Goal: Task Accomplishment & Management: Use online tool/utility

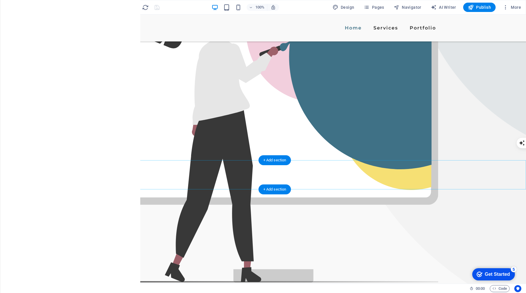
scroll to position [190, 0]
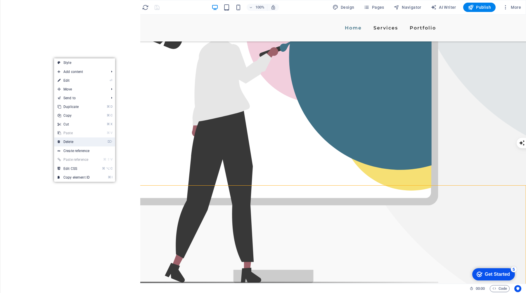
click at [84, 142] on link "⌦ Delete" at bounding box center [73, 142] width 39 height 9
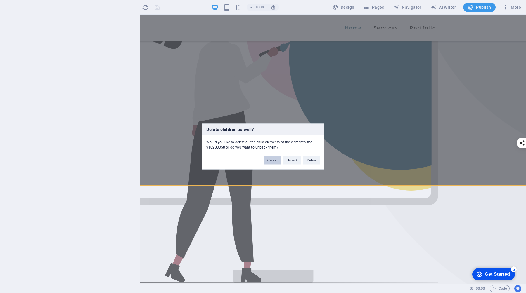
click at [271, 161] on button "Cancel" at bounding box center [272, 160] width 17 height 9
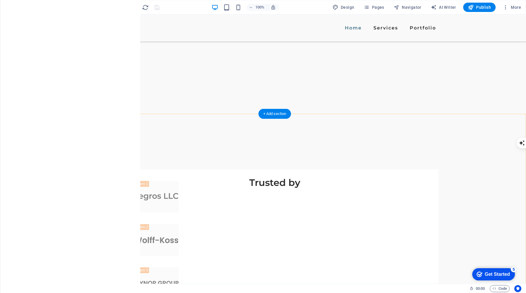
scroll to position [537, 0]
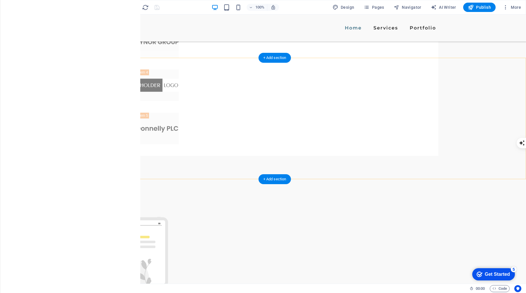
scroll to position [775, 0]
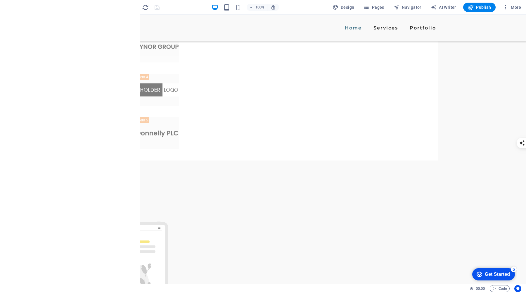
click at [53, 72] on icon at bounding box center [53, 72] width 3 height 6
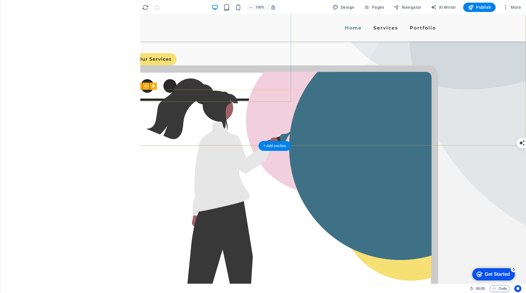
scroll to position [117, 0]
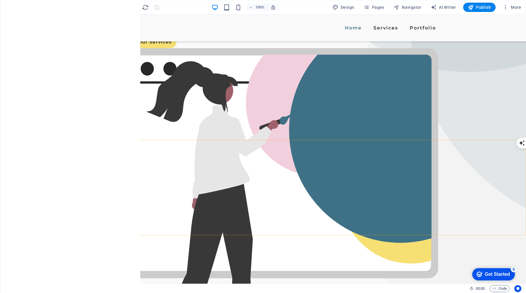
select select "px"
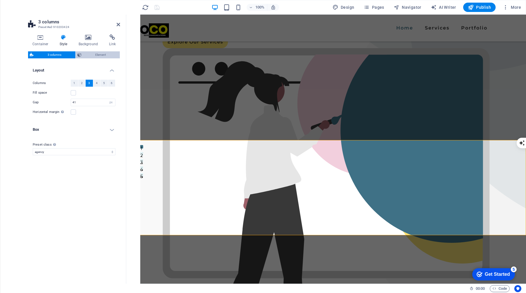
click at [110, 53] on span "Element" at bounding box center [100, 54] width 35 height 7
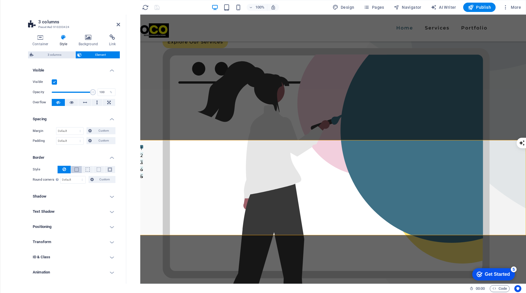
click at [75, 170] on span at bounding box center [76, 170] width 4 height 4
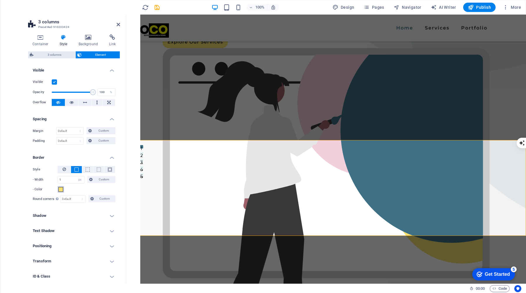
click at [59, 190] on span at bounding box center [60, 189] width 5 height 5
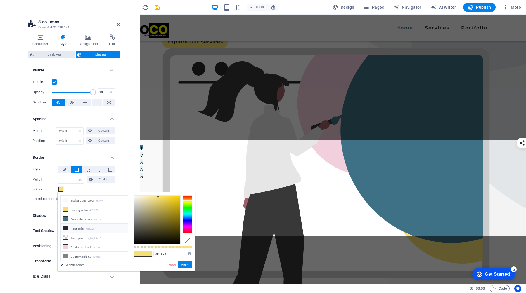
click at [74, 229] on li "Font color #282828" at bounding box center [94, 228] width 67 height 9
type input "#282828"
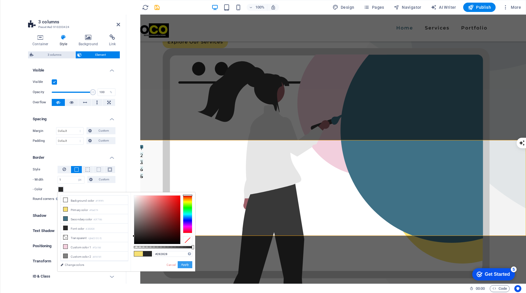
click at [184, 264] on button "Apply" at bounding box center [185, 264] width 15 height 7
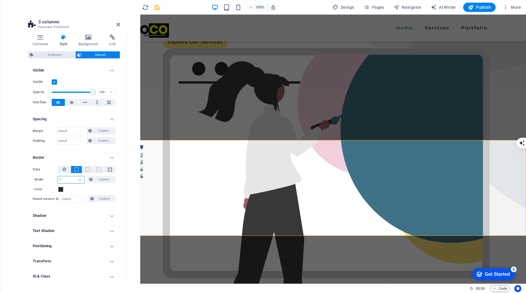
click at [67, 179] on input "1" at bounding box center [71, 179] width 26 height 7
type input "2"
click at [84, 188] on div "- Color" at bounding box center [74, 189] width 83 height 7
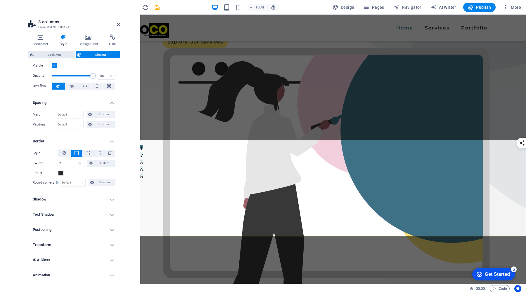
scroll to position [34, 0]
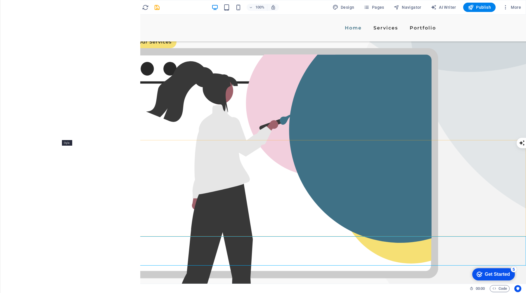
select select "px"
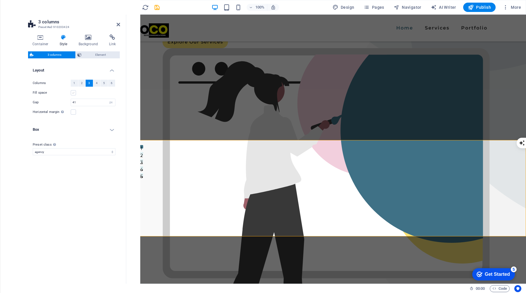
click at [75, 95] on label at bounding box center [73, 92] width 5 height 5
click at [0, 0] on input "Fill space" at bounding box center [0, 0] width 0 height 0
click at [97, 52] on span "Element" at bounding box center [100, 54] width 35 height 7
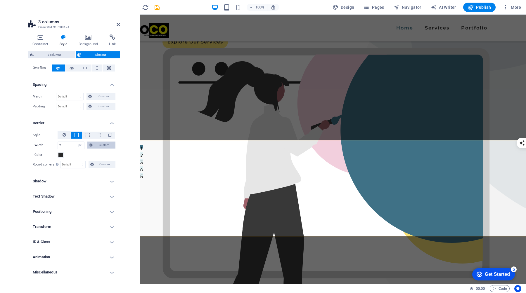
scroll to position [0, 0]
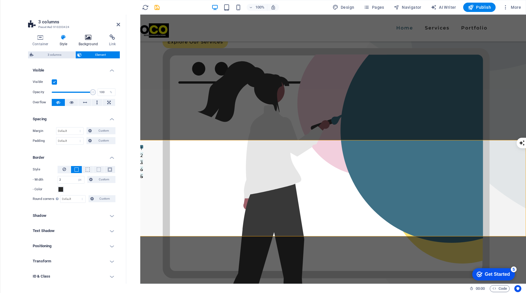
click at [86, 41] on h4 "Background" at bounding box center [89, 40] width 31 height 12
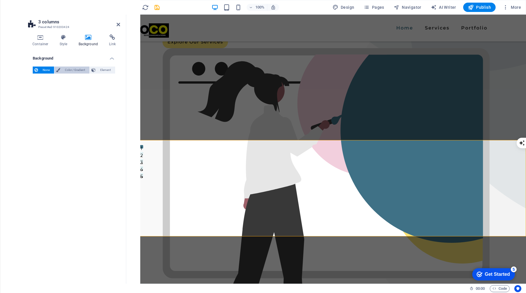
click at [77, 70] on span "Color / Gradient" at bounding box center [75, 70] width 26 height 7
click at [37, 94] on span at bounding box center [36, 93] width 6 height 6
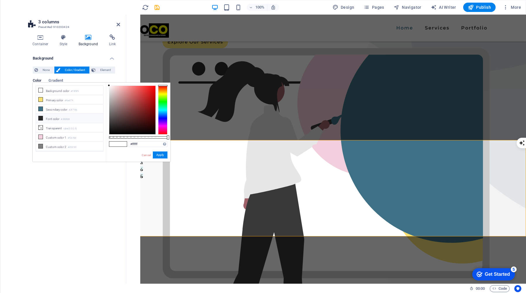
click at [60, 118] on li "Font color #282828" at bounding box center [69, 118] width 67 height 9
type input "#282828"
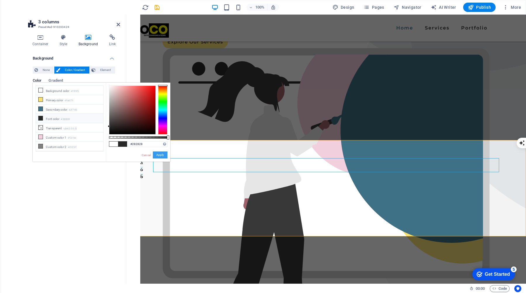
click at [160, 153] on button "Apply" at bounding box center [160, 155] width 15 height 7
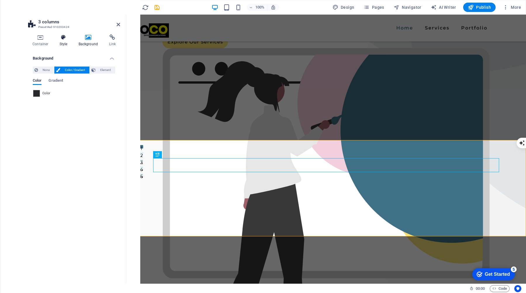
click at [65, 39] on icon at bounding box center [63, 37] width 17 height 6
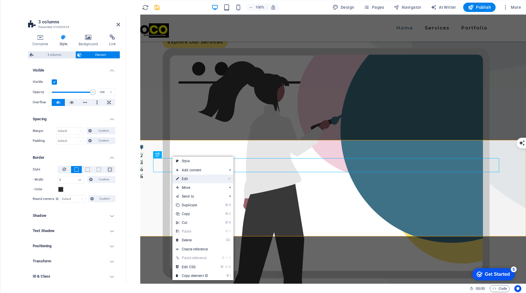
click at [211, 181] on link "⏎ Edit" at bounding box center [191, 179] width 39 height 9
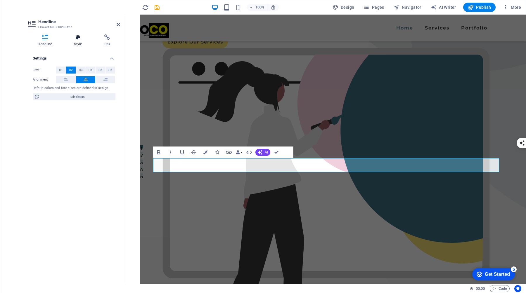
click at [78, 41] on h4 "Style" at bounding box center [79, 40] width 30 height 12
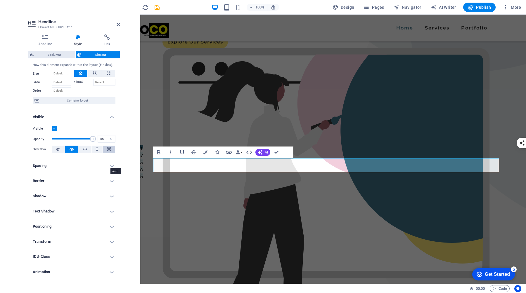
scroll to position [31, 0]
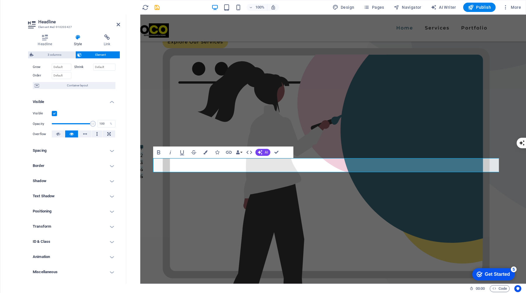
click at [79, 194] on h4 "Text Shadow" at bounding box center [74, 196] width 92 height 14
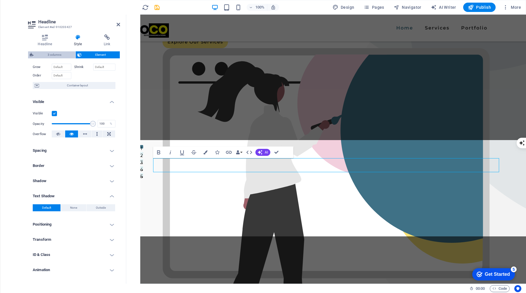
click at [50, 58] on span "3 columns" at bounding box center [54, 54] width 38 height 7
select select "px"
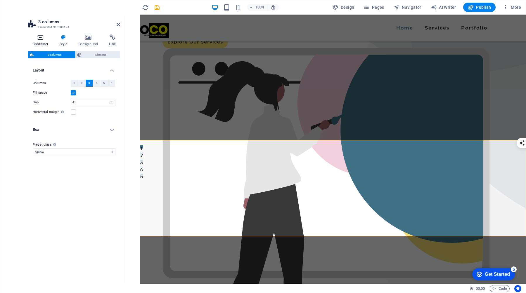
click at [41, 37] on icon at bounding box center [40, 37] width 25 height 6
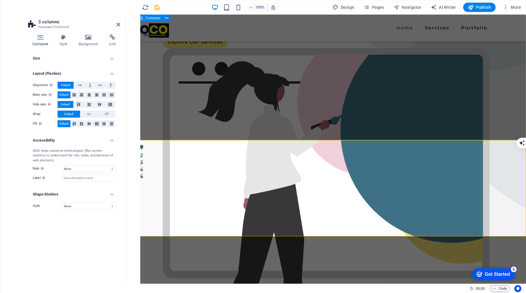
click at [287, 101] on div "We would love to be a part of your Communications. Campaigns. Growth From brand…" at bounding box center [326, 140] width 400 height 484
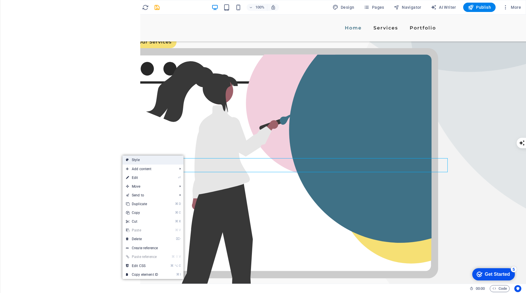
click at [165, 161] on link "Style" at bounding box center [152, 160] width 61 height 9
select select "px"
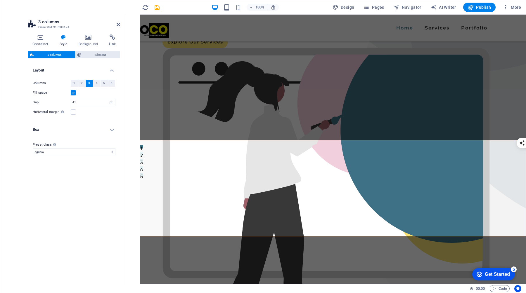
click at [113, 130] on h4 "Box" at bounding box center [74, 130] width 92 height 14
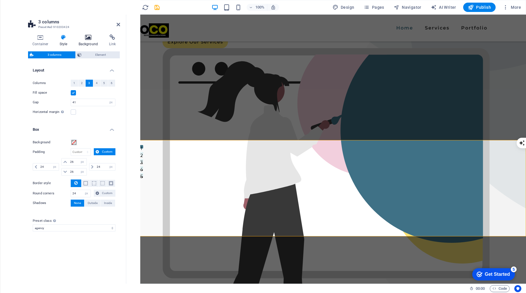
click at [88, 37] on icon at bounding box center [88, 37] width 28 height 6
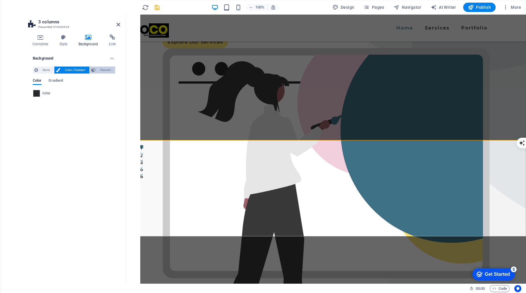
click at [105, 70] on span "Element" at bounding box center [105, 70] width 16 height 7
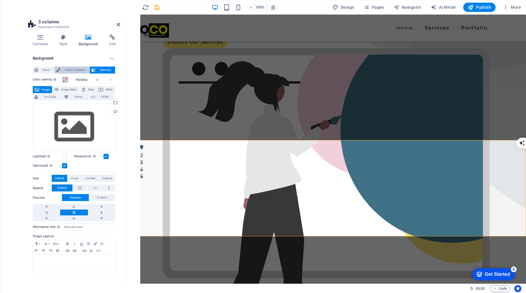
click at [74, 72] on span "Color / Gradient" at bounding box center [75, 70] width 26 height 7
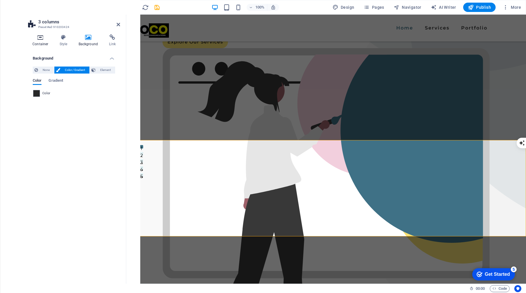
click at [42, 42] on h4 "Container" at bounding box center [41, 40] width 27 height 12
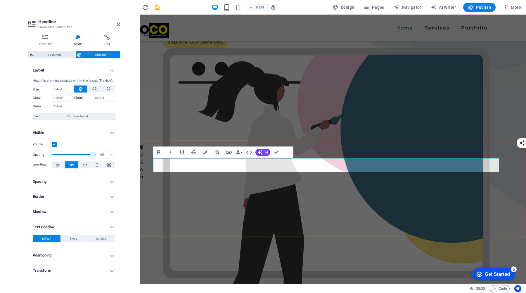
click at [206, 152] on icon "button" at bounding box center [205, 152] width 4 height 4
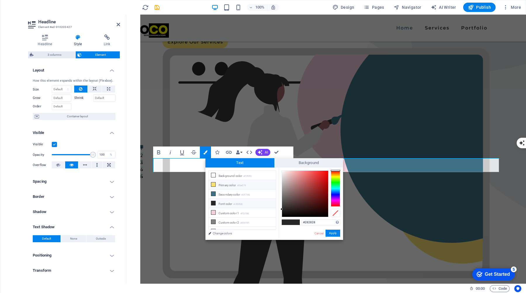
click at [227, 185] on li "Primary color #f6e074" at bounding box center [242, 184] width 67 height 9
type input "#f6e074"
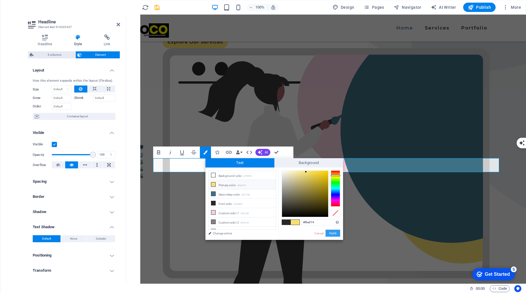
click at [332, 233] on button "Apply" at bounding box center [332, 233] width 15 height 7
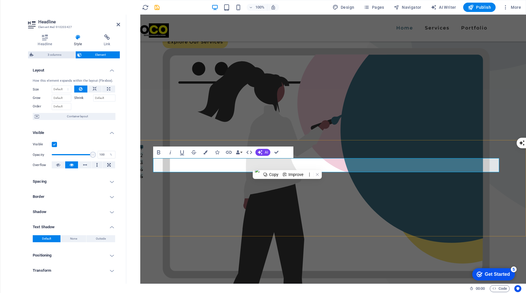
click at [300, 101] on div "We would love to be a part of your Communications. Campaigns. Growth From brand…" at bounding box center [326, 140] width 400 height 484
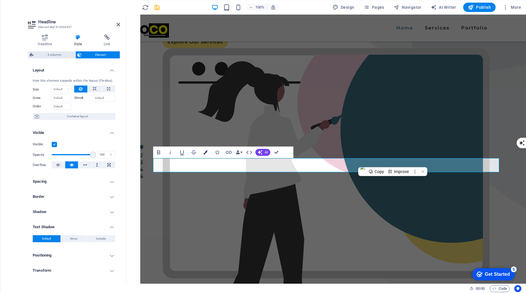
click at [207, 152] on icon "button" at bounding box center [205, 152] width 4 height 4
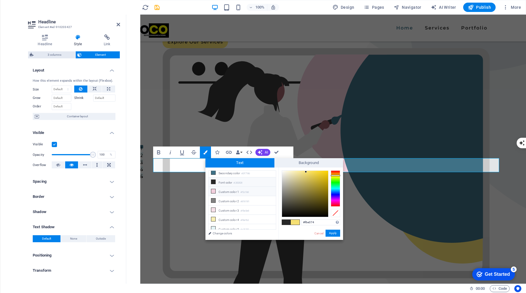
scroll to position [24, 0]
click at [227, 233] on link "Change colors" at bounding box center [239, 233] width 68 height 7
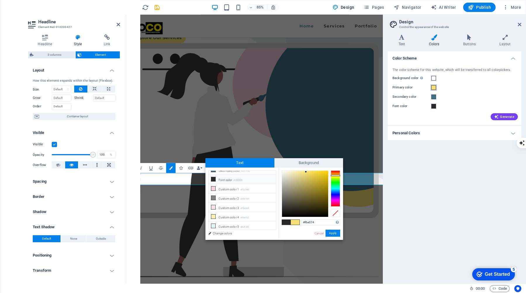
click at [435, 88] on span at bounding box center [433, 87] width 5 height 5
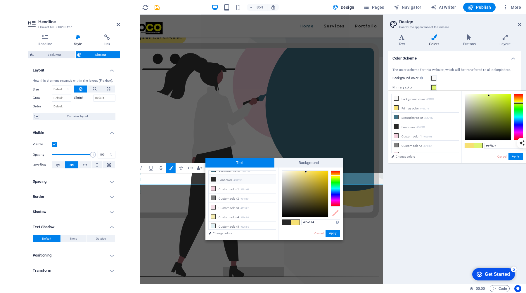
click at [519, 103] on div at bounding box center [518, 117] width 9 height 47
type input "#f3f674"
click at [520, 102] on div at bounding box center [518, 117] width 9 height 47
click at [318, 222] on input "#f6e074" at bounding box center [320, 223] width 39 height 6
click at [332, 234] on button "Apply" at bounding box center [332, 233] width 15 height 7
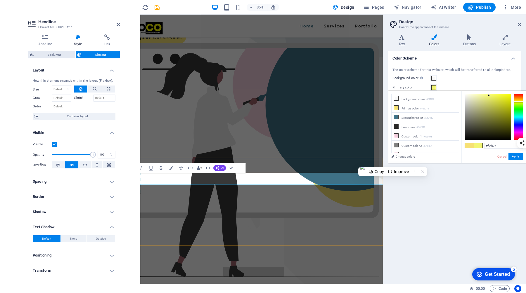
click at [171, 168] on icon "button" at bounding box center [171, 168] width 4 height 4
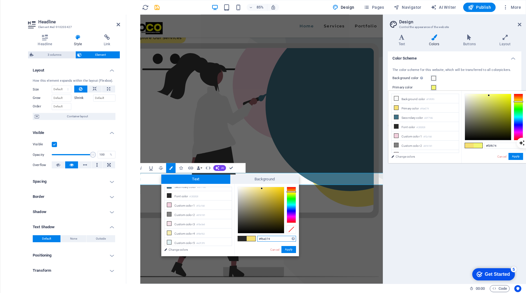
click at [277, 241] on input "#f6e074" at bounding box center [276, 239] width 39 height 6
click at [261, 225] on div at bounding box center [261, 210] width 46 height 46
click at [274, 239] on input "#2f2b17" at bounding box center [276, 239] width 39 height 6
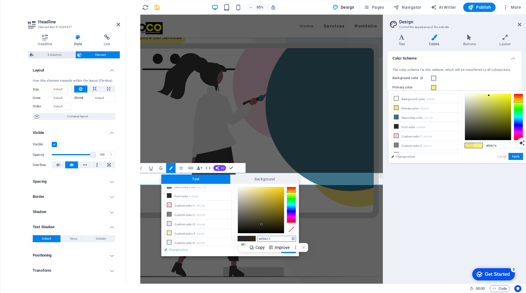
type input "#2f2b17"
click at [178, 251] on link "Change colors" at bounding box center [195, 249] width 68 height 7
click at [498, 144] on input "#f3f674" at bounding box center [503, 146] width 39 height 6
type input "#ffff00"
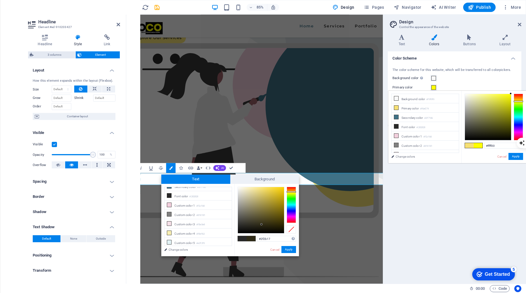
click at [0, 0] on div at bounding box center [0, 0] width 0 height 0
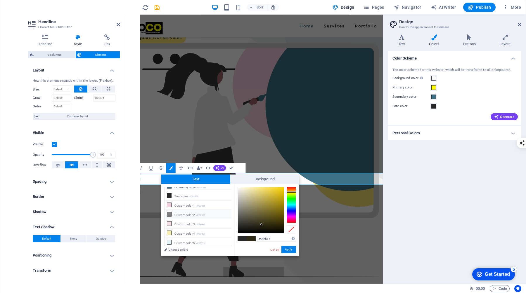
scroll to position [0, 0]
click at [278, 251] on link "Cancel" at bounding box center [275, 250] width 10 height 4
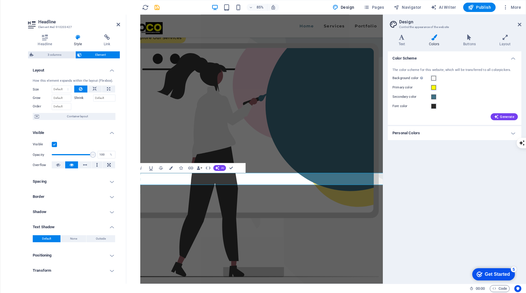
click at [454, 91] on div "The color scheme for this website, which will be transferred to all colorpicker…" at bounding box center [455, 93] width 136 height 63
click at [422, 133] on h4 "Personal Colors" at bounding box center [455, 133] width 134 height 14
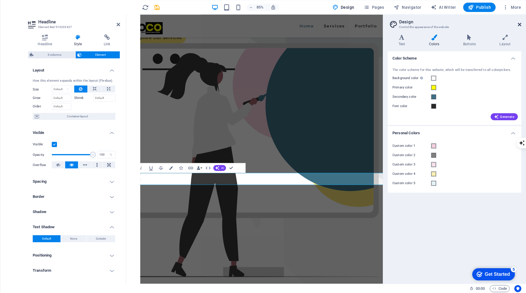
click at [520, 23] on icon at bounding box center [520, 24] width 4 height 5
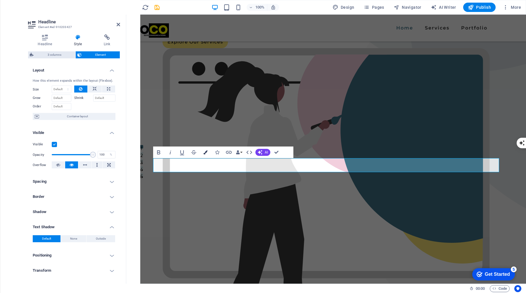
click at [204, 154] on icon "button" at bounding box center [205, 152] width 4 height 4
type input "#f6e074"
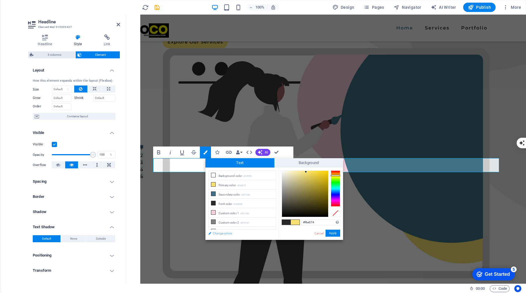
click at [220, 233] on link "Change colors" at bounding box center [239, 233] width 68 height 7
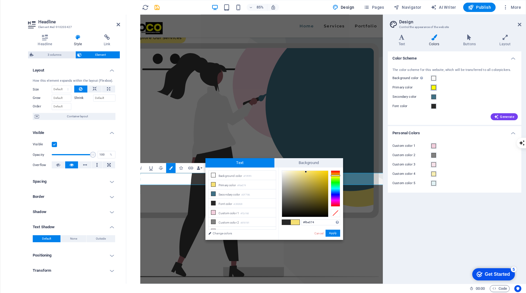
click at [431, 87] on span at bounding box center [433, 87] width 5 height 5
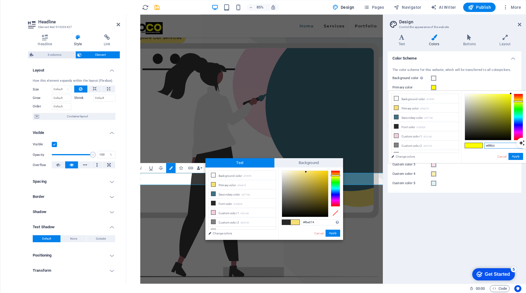
click at [497, 146] on input "#ffff00" at bounding box center [503, 146] width 39 height 6
click at [407, 157] on link "Change colors" at bounding box center [422, 156] width 68 height 7
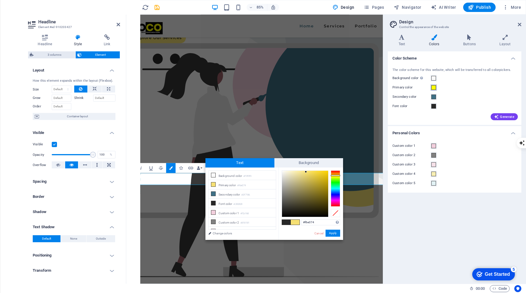
click at [432, 86] on span at bounding box center [433, 87] width 5 height 5
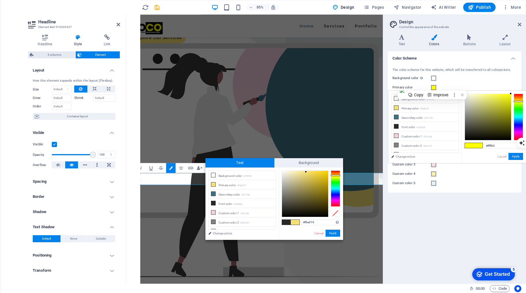
click at [475, 145] on span at bounding box center [478, 145] width 9 height 5
click at [431, 109] on li "Primary color #f6e074" at bounding box center [424, 107] width 67 height 9
click at [470, 145] on span at bounding box center [469, 145] width 9 height 5
type input "#ffff00"
click at [513, 157] on button "Apply" at bounding box center [515, 156] width 15 height 7
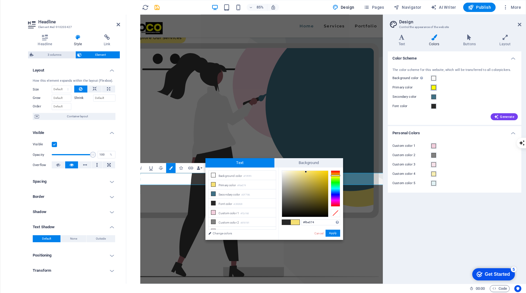
click at [433, 87] on span at bounding box center [433, 87] width 5 height 5
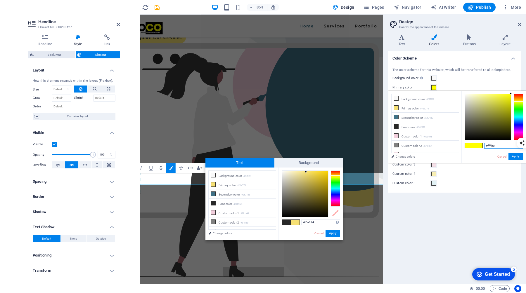
click at [497, 146] on input "#ffff00" at bounding box center [503, 146] width 39 height 6
click at [481, 217] on div "Color Scheme The color scheme for this website, which will be transferred to al…" at bounding box center [455, 165] width 134 height 228
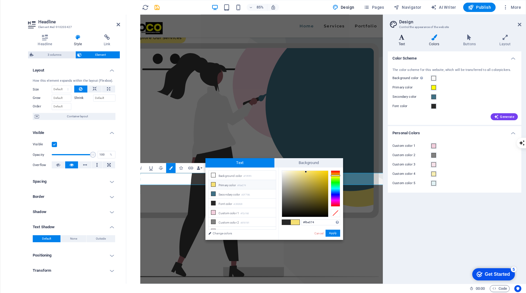
click at [402, 37] on icon at bounding box center [402, 37] width 28 height 6
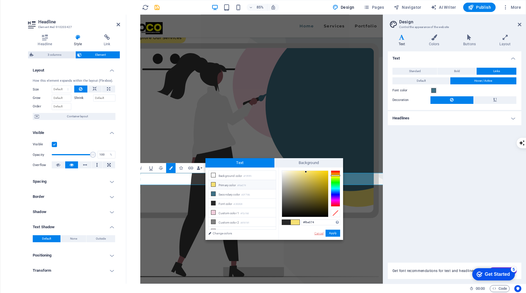
click at [319, 232] on link "Cancel" at bounding box center [319, 233] width 10 height 4
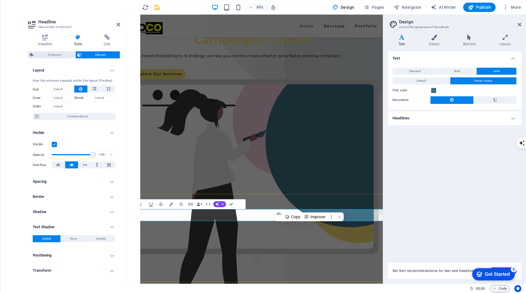
click at [171, 204] on icon "button" at bounding box center [171, 204] width 4 height 4
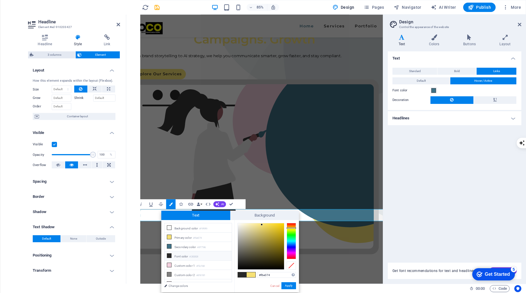
scroll to position [24, 0]
type input "#ffff00"
click at [290, 284] on button "Apply" at bounding box center [288, 286] width 15 height 7
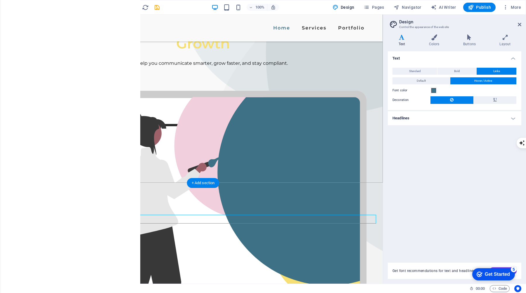
click at [292, 164] on div "We would love to be a part of your Communications. Campaigns. Growth From brand…" at bounding box center [202, 183] width 359 height 484
click at [136, 54] on div "We would love to be a part of your Communications. Campaigns. Growth" at bounding box center [202, 22] width 327 height 63
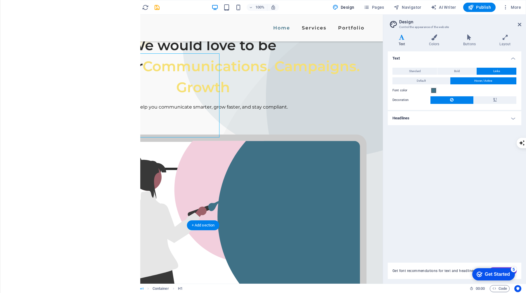
scroll to position [30, 0]
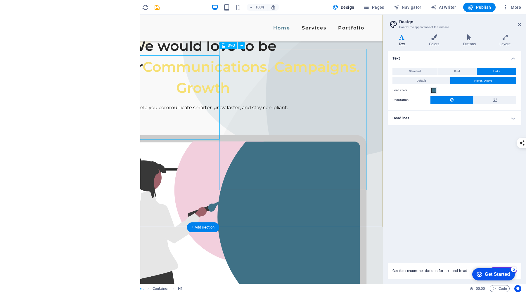
click at [327, 135] on figure at bounding box center [202, 290] width 327 height 311
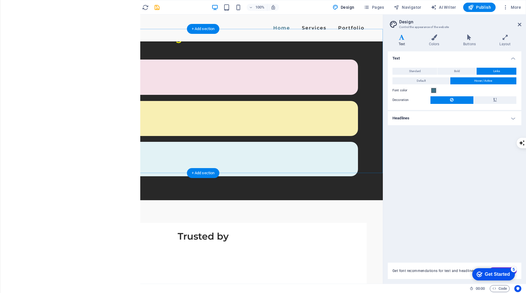
scroll to position [488, 0]
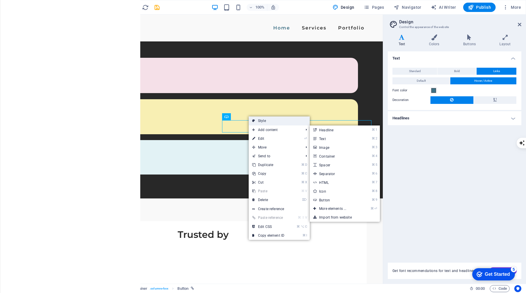
click at [266, 122] on link "Style" at bounding box center [279, 121] width 61 height 9
select select "px"
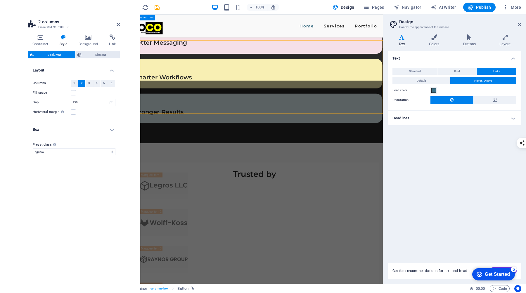
scroll to position [538, 0]
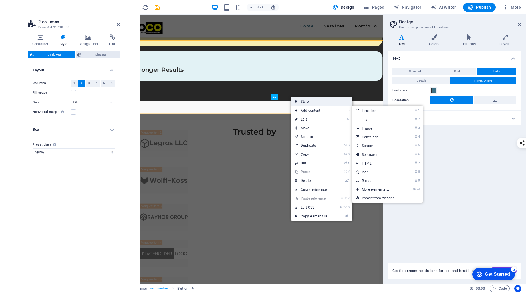
click at [312, 101] on link "Style" at bounding box center [321, 101] width 61 height 9
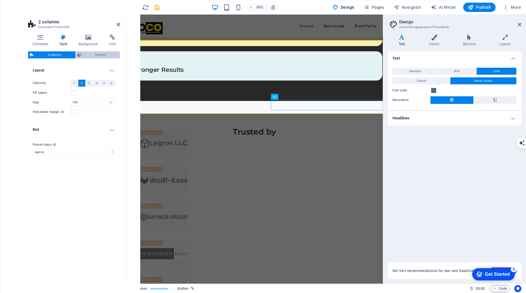
click at [102, 55] on span "Element" at bounding box center [100, 54] width 35 height 7
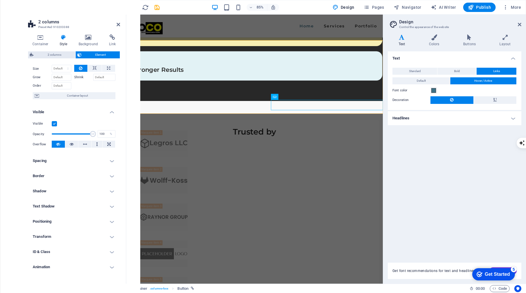
scroll to position [31, 0]
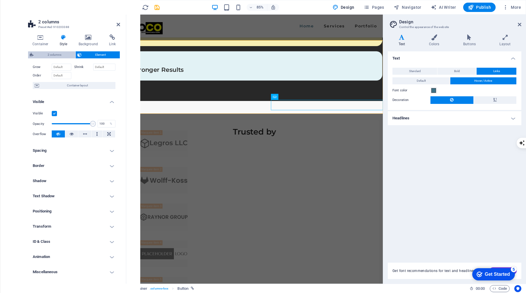
click at [63, 54] on span "2 columns" at bounding box center [54, 54] width 38 height 7
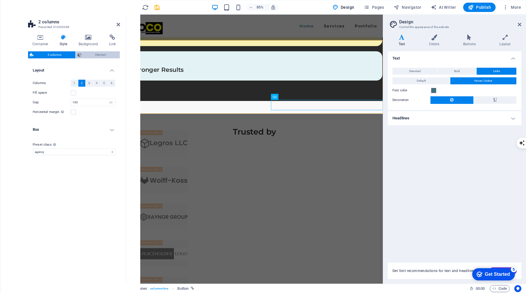
click at [86, 54] on span "Element" at bounding box center [100, 54] width 35 height 7
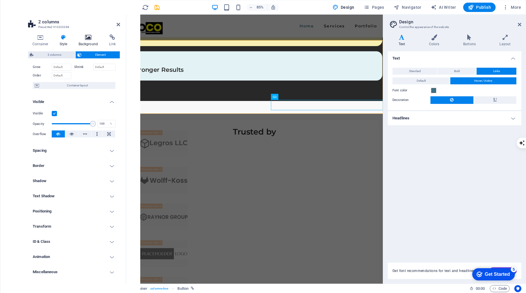
click at [88, 39] on icon at bounding box center [88, 37] width 28 height 6
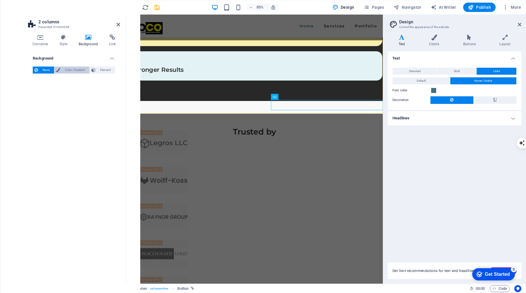
click at [81, 70] on span "Color / Gradient" at bounding box center [75, 70] width 26 height 7
click at [101, 70] on span "Element" at bounding box center [105, 70] width 16 height 7
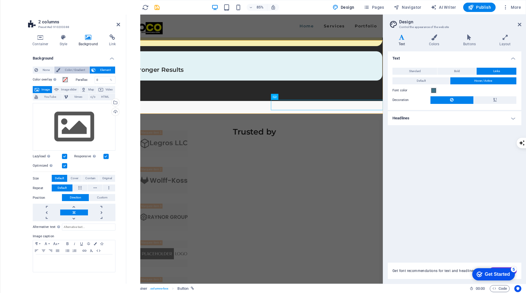
click at [75, 71] on span "Color / Gradient" at bounding box center [75, 70] width 26 height 7
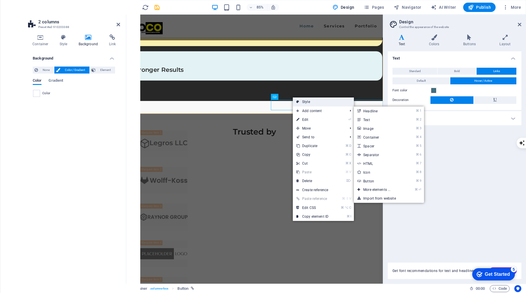
click at [312, 102] on link "Style" at bounding box center [323, 102] width 61 height 9
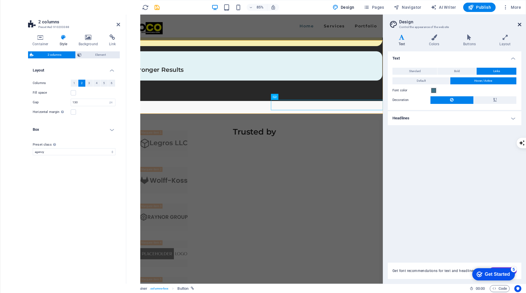
click at [521, 25] on icon at bounding box center [520, 24] width 4 height 5
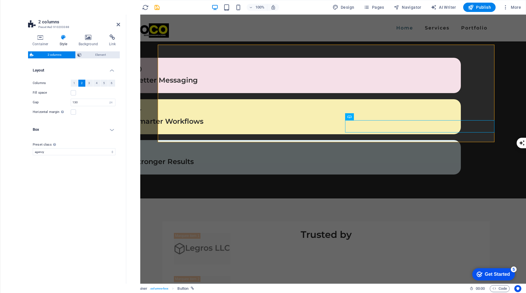
click at [116, 24] on h2 "2 columns" at bounding box center [79, 21] width 82 height 5
click at [119, 25] on icon at bounding box center [119, 24] width 4 height 5
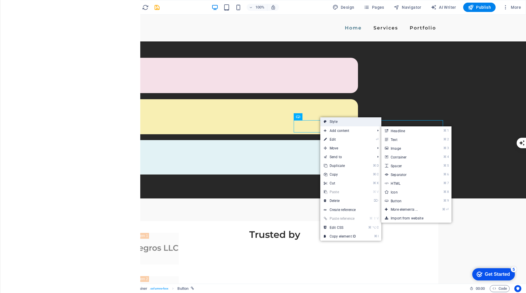
click at [346, 124] on link "Style" at bounding box center [350, 121] width 61 height 9
select select "px"
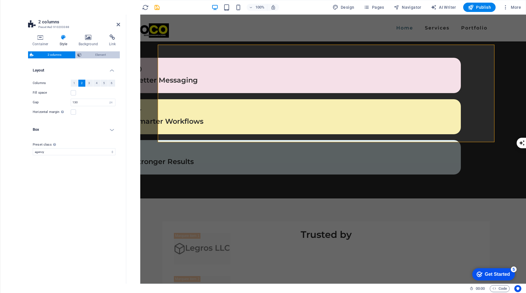
click at [104, 53] on span "Element" at bounding box center [100, 54] width 35 height 7
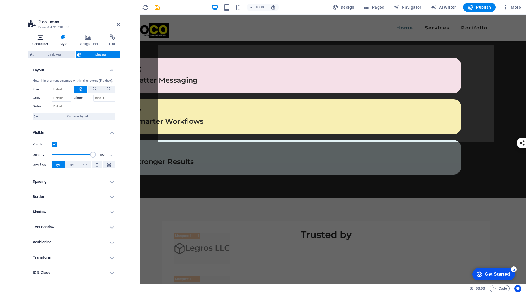
click at [41, 35] on icon at bounding box center [40, 37] width 25 height 6
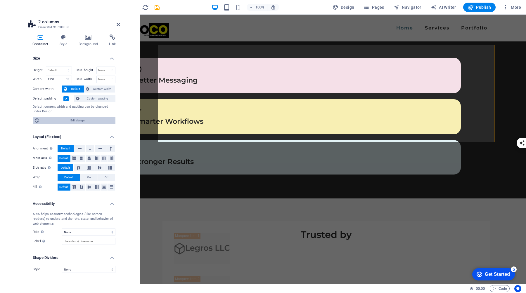
click at [81, 120] on span "Edit design" at bounding box center [77, 120] width 72 height 7
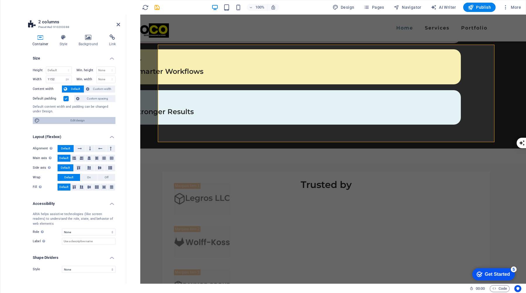
select select "px"
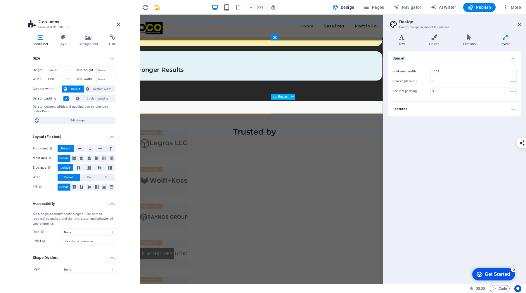
click at [436, 43] on h4 "Colors" at bounding box center [435, 40] width 34 height 12
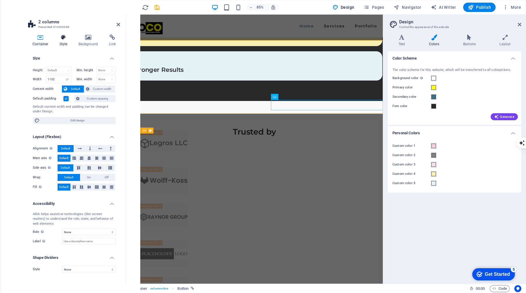
click at [66, 38] on icon at bounding box center [63, 37] width 17 height 6
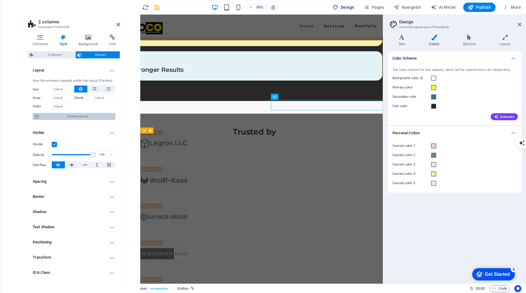
click at [79, 116] on span "Container layout" at bounding box center [77, 116] width 73 height 7
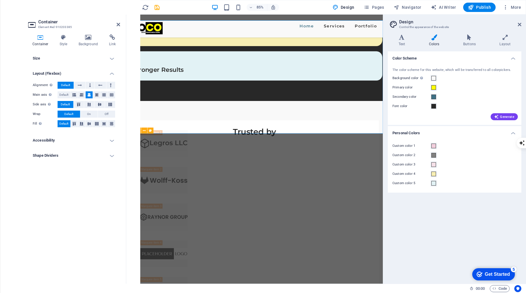
click at [82, 139] on h4 "Accessibility" at bounding box center [74, 141] width 92 height 14
click at [84, 192] on h4 "Shape Dividers" at bounding box center [74, 195] width 92 height 14
click at [67, 55] on h4 "Size" at bounding box center [74, 58] width 92 height 14
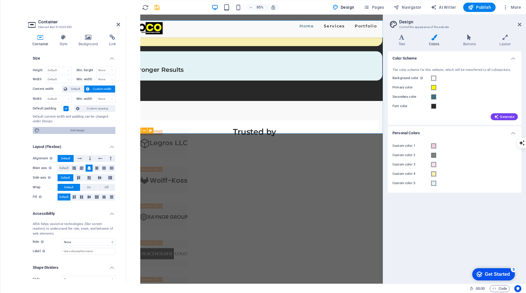
click at [89, 131] on span "Edit design" at bounding box center [77, 130] width 72 height 7
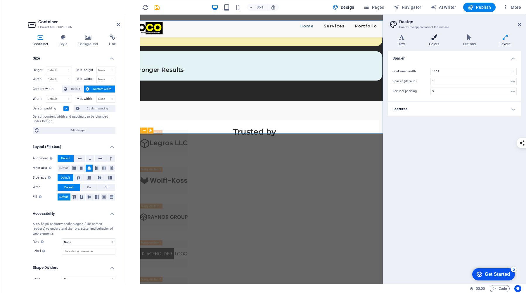
click at [432, 41] on h4 "Colors" at bounding box center [435, 40] width 34 height 12
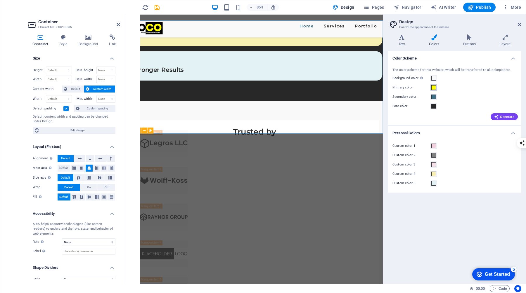
click at [434, 88] on span at bounding box center [433, 87] width 5 height 5
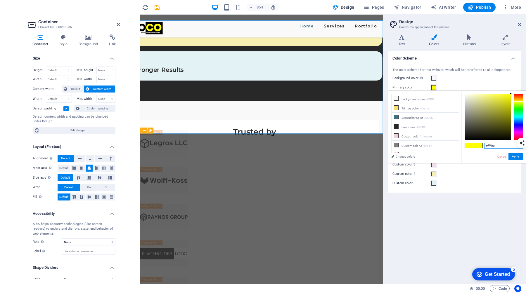
click at [497, 146] on input "#ffff00" at bounding box center [503, 146] width 39 height 6
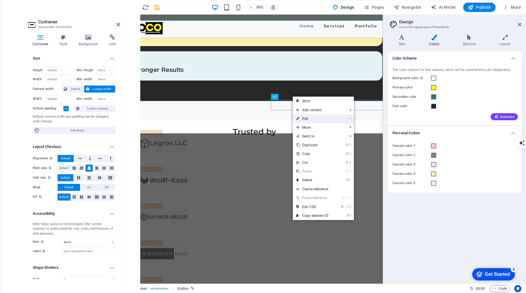
click at [308, 117] on link "⏎ Edit" at bounding box center [312, 119] width 39 height 9
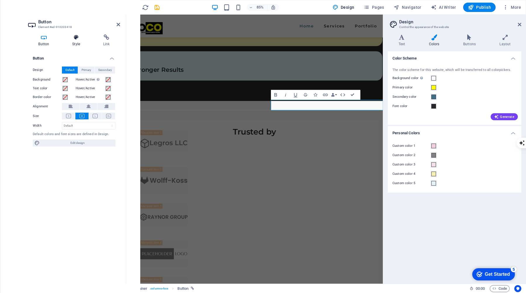
click at [79, 39] on icon at bounding box center [76, 37] width 29 height 6
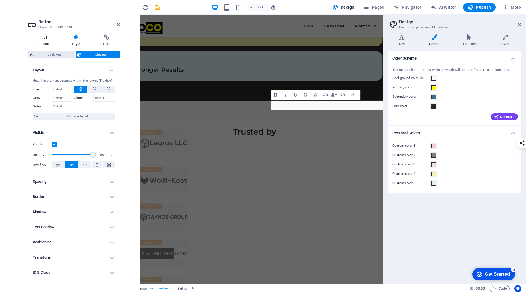
click at [46, 40] on icon at bounding box center [44, 37] width 32 height 6
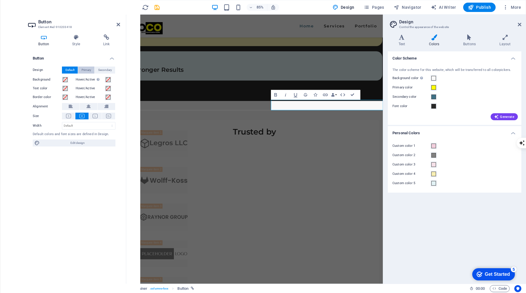
click at [87, 69] on span "Primary" at bounding box center [87, 70] width 10 height 7
click at [107, 68] on span "Secondary" at bounding box center [105, 70] width 14 height 7
click at [71, 70] on span "Default" at bounding box center [69, 70] width 9 height 7
click at [65, 79] on span at bounding box center [65, 79] width 5 height 5
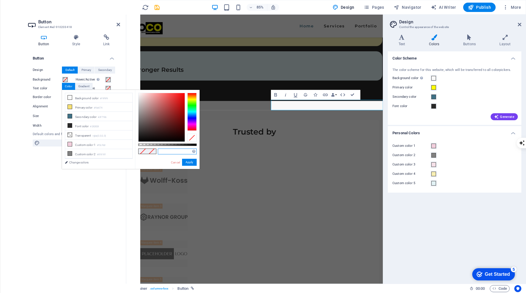
click at [168, 151] on input "text" at bounding box center [177, 152] width 39 height 6
paste input "#ffff00"
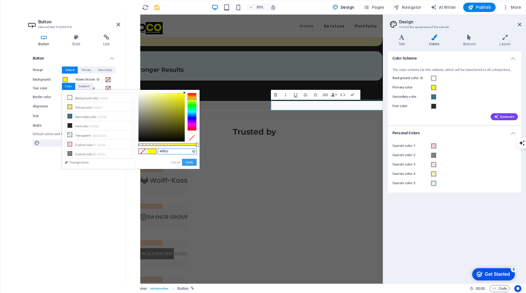
type input "#ffff00"
drag, startPoint x: 190, startPoint y: 160, endPoint x: 75, endPoint y: 171, distance: 115.3
click at [190, 160] on button "Apply" at bounding box center [189, 162] width 15 height 7
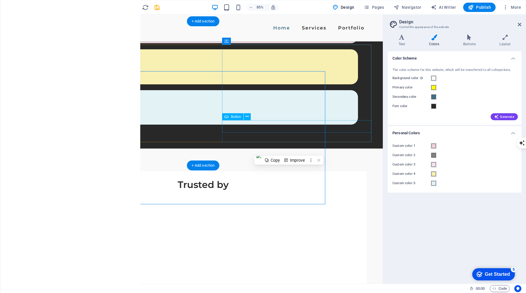
scroll to position [488, 0]
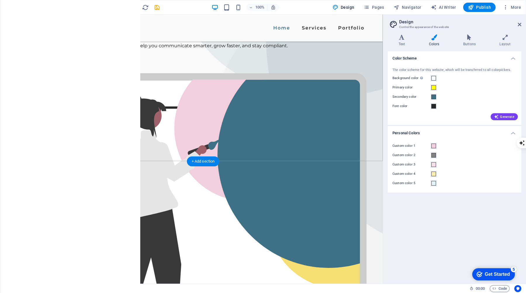
scroll to position [87, 0]
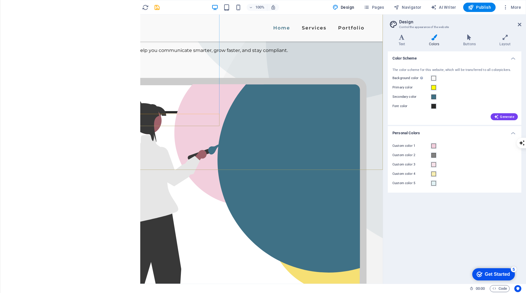
click at [0, 0] on button at bounding box center [0, 0] width 0 height 0
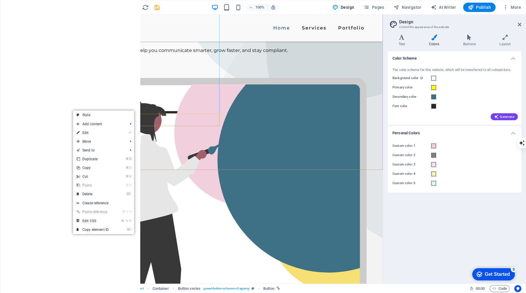
click at [0, 0] on icon at bounding box center [0, 0] width 0 height 0
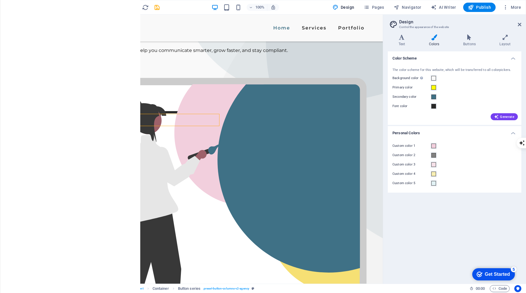
click at [0, 0] on span "Button series" at bounding box center [0, 0] width 0 height 0
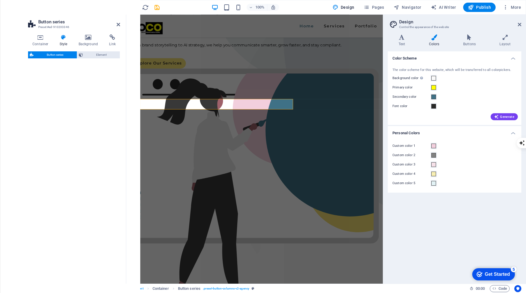
select select "rem"
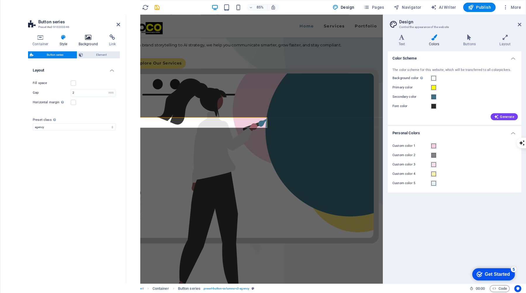
click at [89, 41] on h4 "Background" at bounding box center [89, 40] width 31 height 12
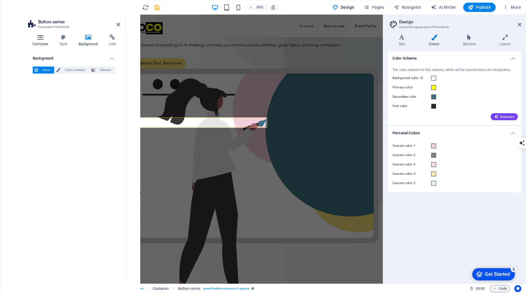
click at [41, 34] on icon at bounding box center [40, 37] width 25 height 6
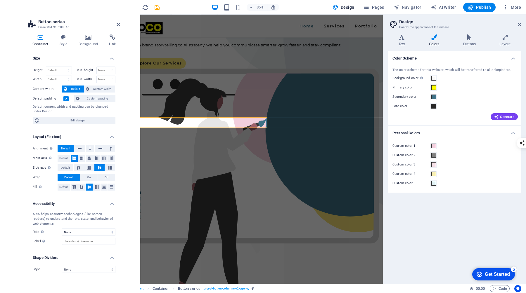
click at [41, 40] on icon at bounding box center [40, 37] width 25 height 6
click at [63, 37] on icon at bounding box center [63, 37] width 17 height 6
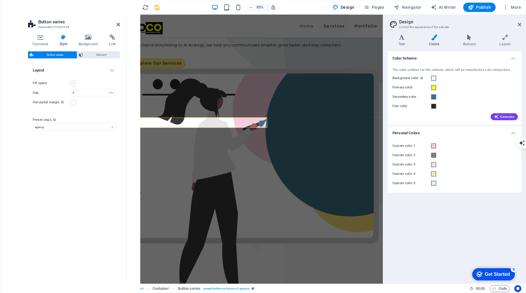
click at [73, 83] on label at bounding box center [73, 83] width 5 height 5
click at [0, 0] on input "Fill space" at bounding box center [0, 0] width 0 height 0
click at [75, 84] on label at bounding box center [73, 83] width 5 height 5
click at [0, 0] on input "Fill space" at bounding box center [0, 0] width 0 height 0
click at [105, 54] on span "Element" at bounding box center [102, 54] width 34 height 7
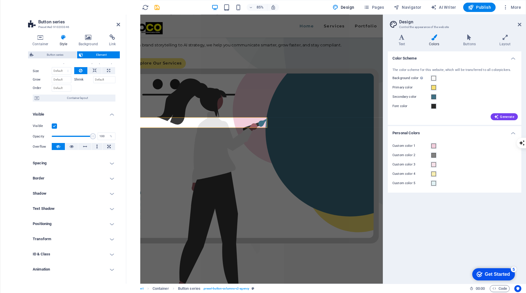
scroll to position [31, 0]
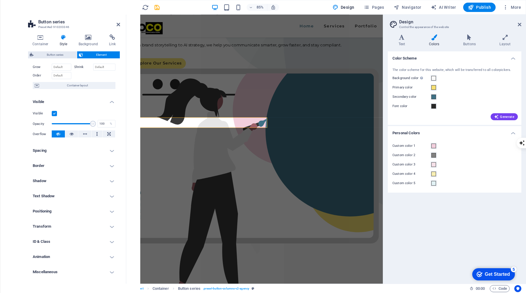
click at [95, 58] on div "Button series Element" at bounding box center [74, 54] width 92 height 7
click at [152, 78] on div "Explore Our Services" at bounding box center [277, 72] width 292 height 12
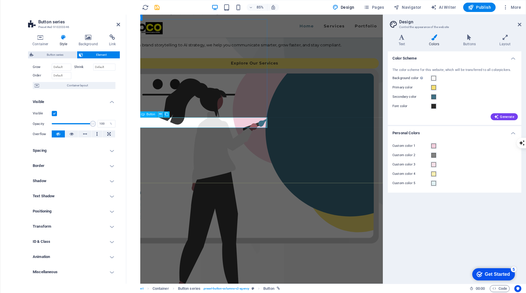
click at [159, 114] on icon at bounding box center [160, 114] width 3 height 5
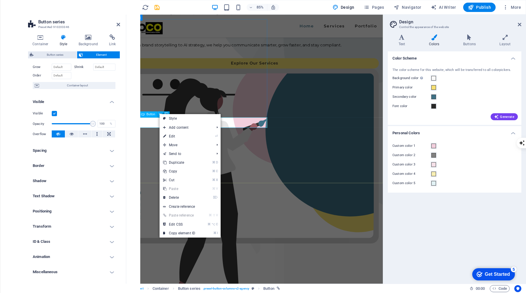
click at [151, 78] on div "Explore Our Services" at bounding box center [277, 72] width 292 height 12
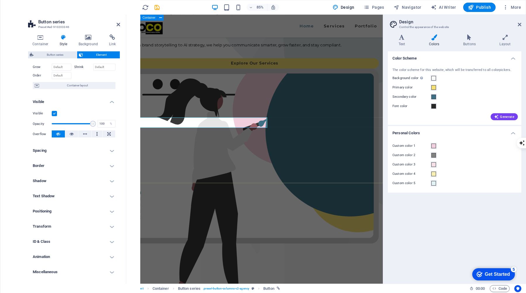
click at [153, 169] on div "We would love to be a part of your Communications. Campaigns. Growth From brand…" at bounding box center [277, 154] width 302 height 452
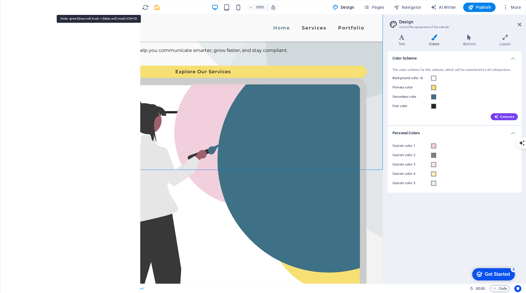
click at [105, 78] on div "Explore Our Services" at bounding box center [202, 72] width 327 height 12
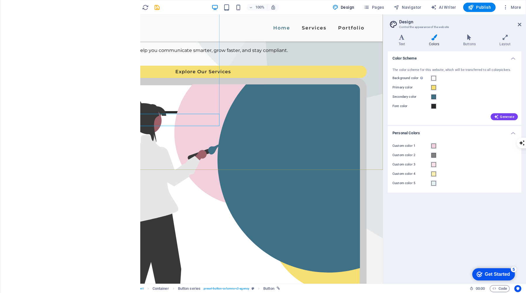
click at [0, 0] on icon at bounding box center [0, 0] width 0 height 0
click at [55, 78] on div "Explore Our Services" at bounding box center [202, 72] width 327 height 12
click at [0, 0] on icon at bounding box center [0, 0] width 0 height 0
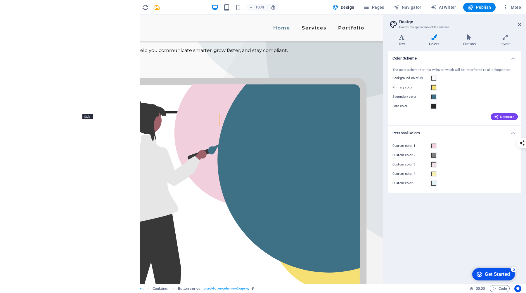
select select "rem"
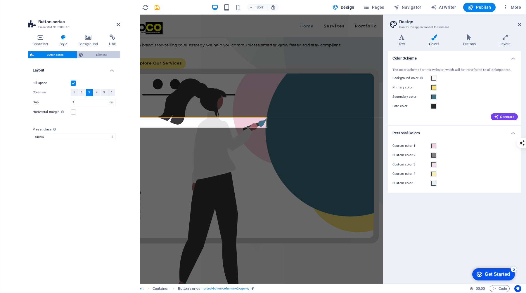
click at [92, 54] on span "Element" at bounding box center [102, 54] width 34 height 7
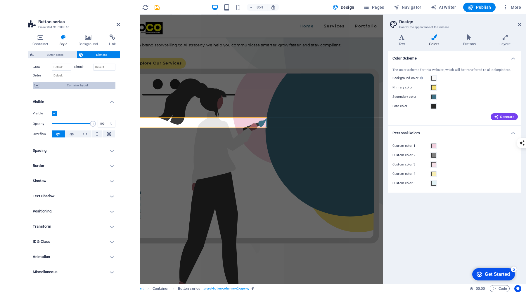
click at [80, 84] on span "Container layout" at bounding box center [77, 85] width 73 height 7
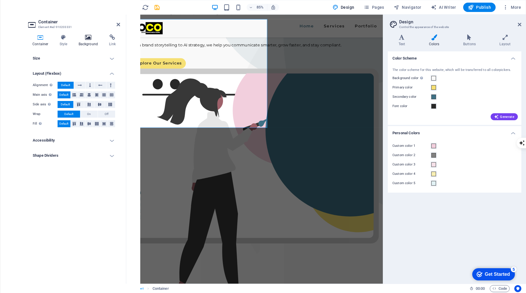
click at [91, 41] on h4 "Background" at bounding box center [89, 40] width 31 height 12
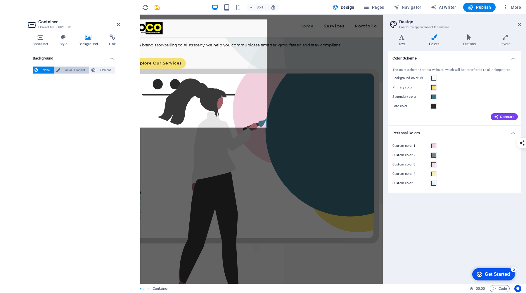
click at [81, 71] on span "Color / Gradient" at bounding box center [75, 70] width 26 height 7
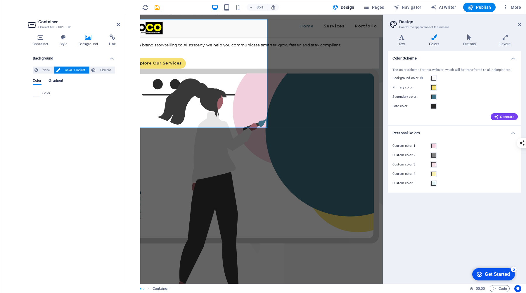
click at [58, 82] on span "Gradient" at bounding box center [55, 81] width 15 height 8
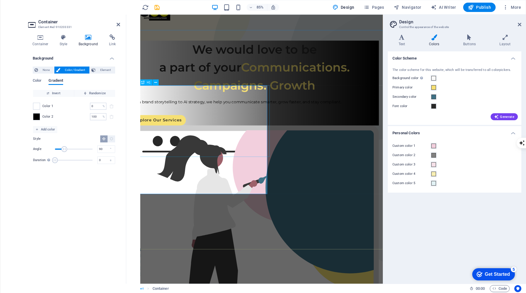
scroll to position [23, 0]
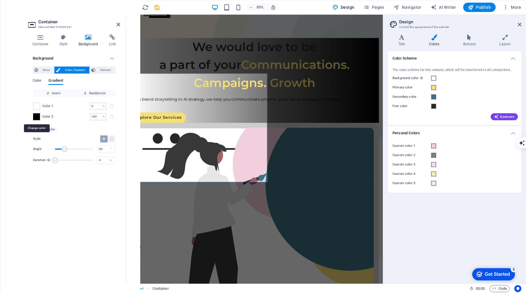
click at [37, 117] on span at bounding box center [36, 117] width 6 height 6
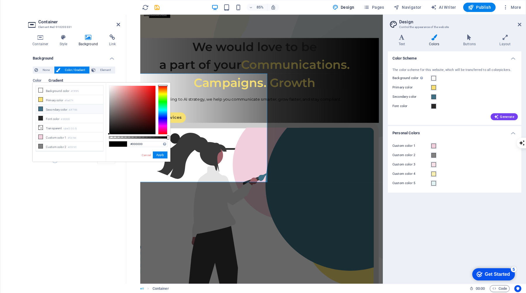
click at [55, 108] on li "Secondary color #3f7186" at bounding box center [69, 109] width 67 height 9
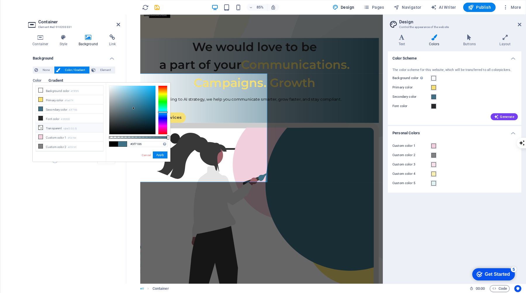
click at [58, 127] on li "Transparent rgba(0,0,0,.0)" at bounding box center [69, 127] width 67 height 9
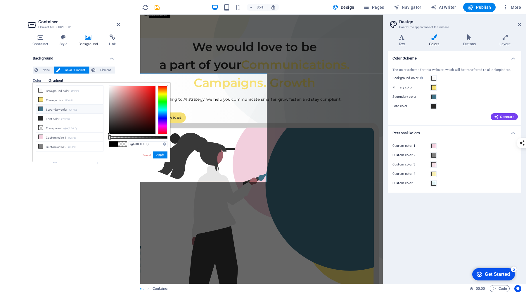
click at [61, 109] on li "Secondary color #3f7186" at bounding box center [69, 109] width 67 height 9
type input "#3f7186"
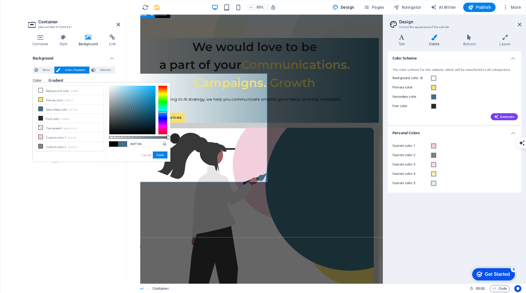
click at [254, 46] on div "We would love to be a part of your Communications. Campaigns. Growth From brand…" at bounding box center [277, 231] width 302 height 425
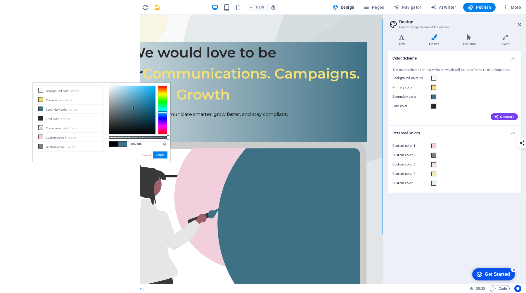
click at [202, 41] on div "We would love to be a part of your Communications. Campaigns. Growth From brand…" at bounding box center [202, 248] width 359 height 458
click at [145, 155] on link "Cancel" at bounding box center [146, 155] width 10 height 4
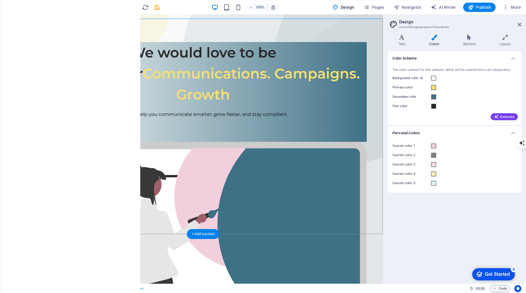
click at [151, 213] on div "We would love to be a part of your Communications. Campaigns. Growth From brand…" at bounding box center [202, 248] width 359 height 458
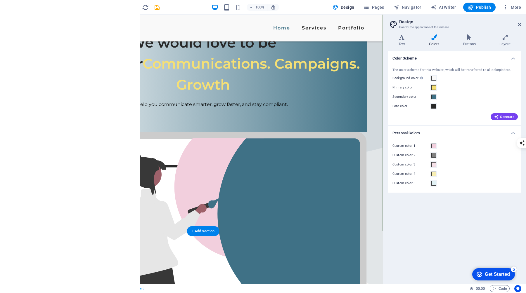
scroll to position [0, 0]
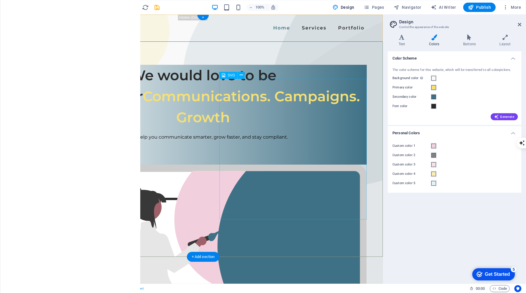
click at [241, 77] on icon at bounding box center [241, 75] width 3 height 6
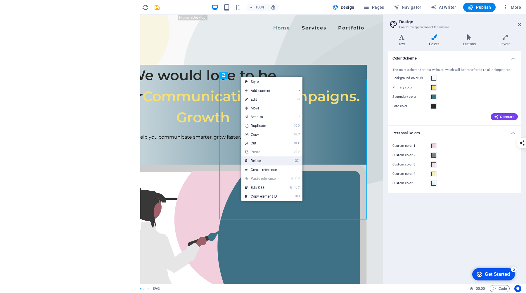
click at [271, 160] on link "⌦ Delete" at bounding box center [260, 161] width 39 height 9
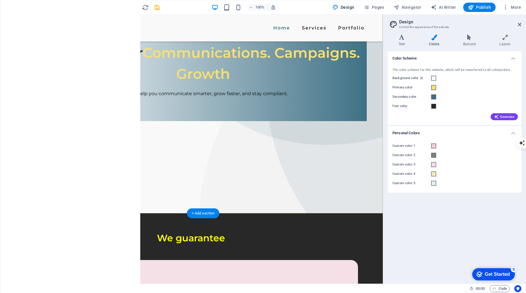
scroll to position [29, 0]
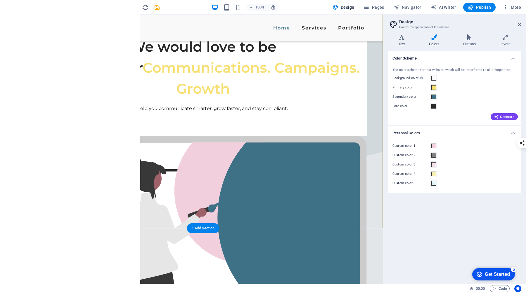
click at [186, 205] on div "We would love to be a part of your Communications. Campaigns. Growth From brand…" at bounding box center [202, 228] width 359 height 484
click at [197, 200] on div "We would love to be a part of your Communications. Campaigns. Growth From brand…" at bounding box center [202, 228] width 359 height 484
click at [284, 212] on div "We would love to be a part of your Communications. Campaigns. Growth From brand…" at bounding box center [202, 228] width 359 height 484
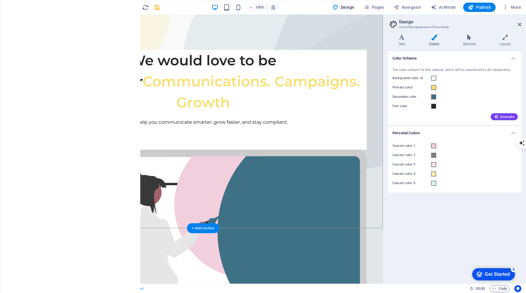
scroll to position [0, 0]
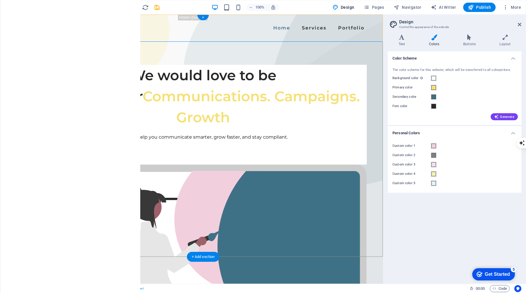
click at [58, 66] on div "We would love to be a part of your Communications. Campaigns. Growth From brand…" at bounding box center [202, 270] width 359 height 458
click at [60, 231] on div "We would love to be a part of your Communications. Campaigns. Growth From brand…" at bounding box center [202, 270] width 359 height 458
click at [54, 37] on icon at bounding box center [53, 38] width 3 height 6
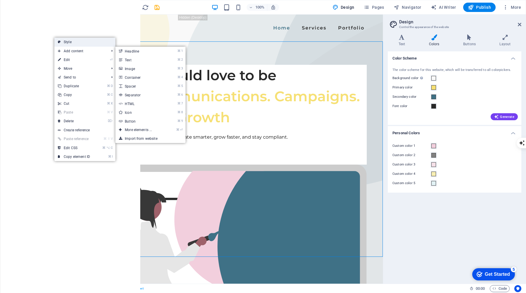
click at [77, 43] on link "Style" at bounding box center [84, 42] width 61 height 9
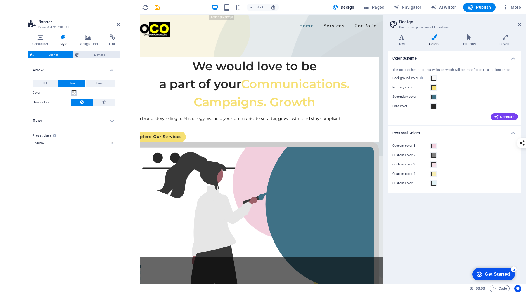
click at [74, 94] on span at bounding box center [74, 93] width 5 height 5
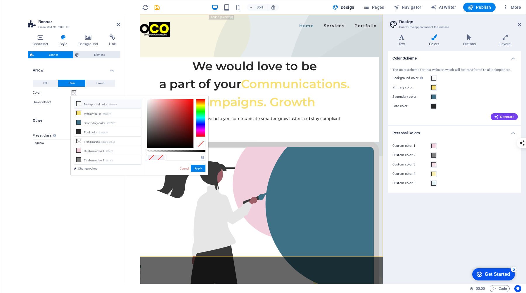
click at [89, 104] on li "Background color #f9f9f9" at bounding box center [107, 103] width 67 height 9
click at [101, 140] on li "Transparent rgba(0,0,0,.0)" at bounding box center [107, 141] width 67 height 9
type input "rgba(0, 0, 0, 0)"
click at [202, 167] on button "Apply" at bounding box center [198, 168] width 15 height 7
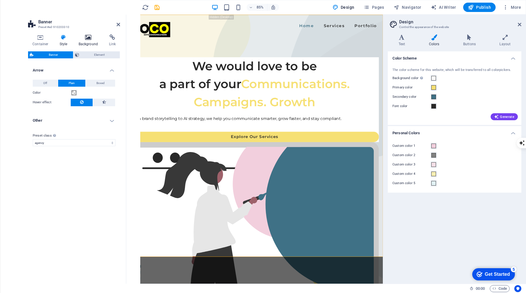
click at [87, 38] on icon at bounding box center [88, 37] width 28 height 6
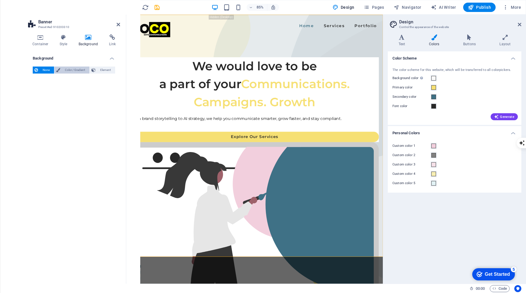
click at [69, 70] on span "Color / Gradient" at bounding box center [75, 70] width 26 height 7
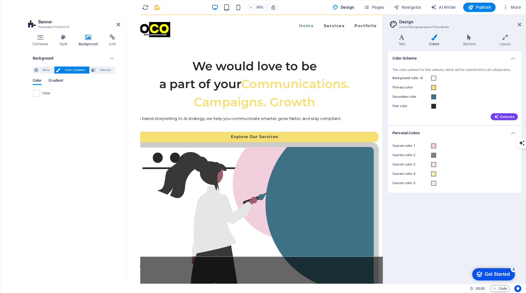
click at [59, 80] on span "Gradient" at bounding box center [55, 81] width 15 height 8
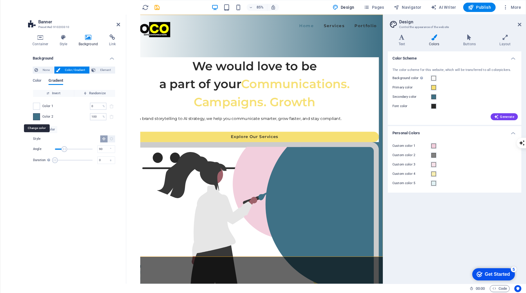
click at [37, 116] on span at bounding box center [36, 117] width 6 height 6
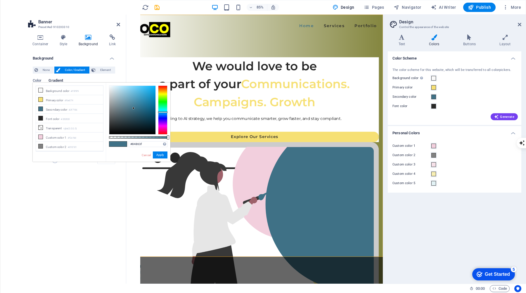
click at [163, 94] on div at bounding box center [162, 110] width 9 height 49
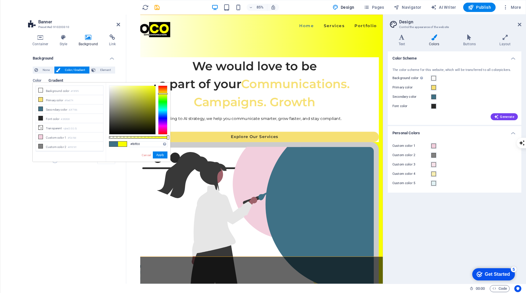
drag, startPoint x: 134, startPoint y: 109, endPoint x: 158, endPoint y: 85, distance: 34.1
click at [158, 85] on div "#f8ff00 Supported formats #0852ed rgb(8, 82, 237) rgba(8, 82, 237, 90%) hsv(221…" at bounding box center [138, 165] width 65 height 164
click at [135, 145] on input "#f8ff00" at bounding box center [148, 144] width 39 height 6
type input "#ffff00"
click at [161, 155] on button "Apply" at bounding box center [160, 155] width 15 height 7
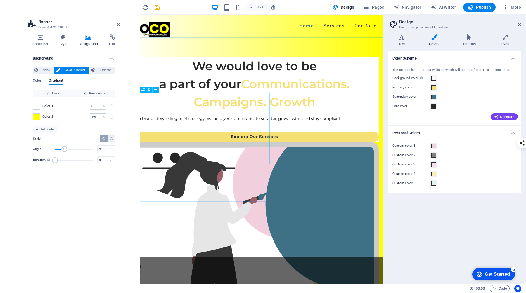
click at [249, 128] on div "We would love to be a part of your Communications. Campaigns. Growth" at bounding box center [277, 96] width 292 height 63
click at [304, 70] on div "We would love to be a part of your Communications. Campaigns. Growth From brand…" at bounding box center [277, 253] width 302 height 425
click at [186, 153] on div at bounding box center [277, 147] width 292 height 12
click at [138, 128] on div "We would love to be a part of your Communications. Campaigns. Growth" at bounding box center [277, 96] width 292 height 63
click at [119, 24] on icon at bounding box center [119, 24] width 4 height 5
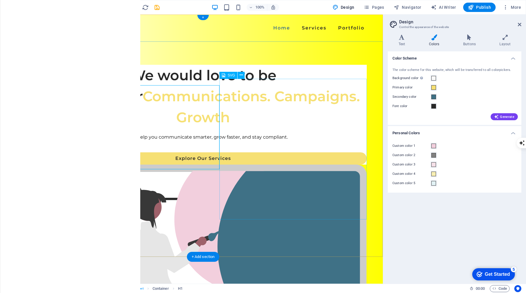
click at [211, 134] on div at bounding box center [202, 131] width 327 height 6
click at [207, 165] on div "We would love to be a part of your Communications. Campaigns. Growth From brand…" at bounding box center [202, 115] width 327 height 100
click at [46, 104] on div "We would love to be a part of your Communications. Campaigns. Growth" at bounding box center [202, 96] width 327 height 63
click at [43, 94] on div "We would love to be a part of your Communications. Campaigns. Growth" at bounding box center [202, 96] width 327 height 63
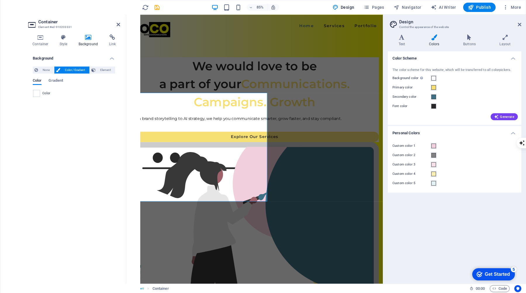
click at [71, 67] on span "Color / Gradient" at bounding box center [75, 70] width 26 height 7
click at [37, 91] on span at bounding box center [36, 93] width 6 height 6
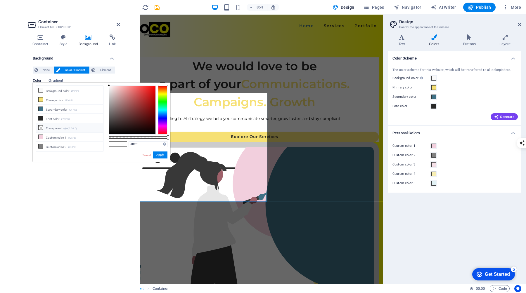
click at [66, 125] on li "Transparent rgba(0,0,0,.0)" at bounding box center [69, 127] width 67 height 9
type input "rgba(0, 0, 0, 0)"
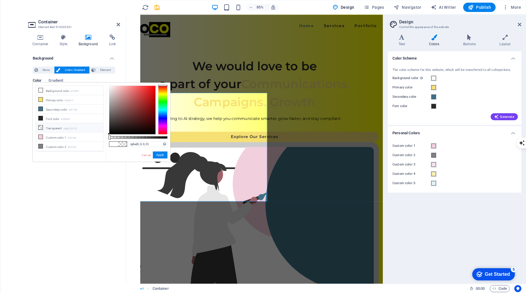
click at [58, 128] on li "Transparent rgba(0,0,0,.0)" at bounding box center [69, 127] width 67 height 9
click at [148, 153] on link "Cancel" at bounding box center [146, 155] width 10 height 4
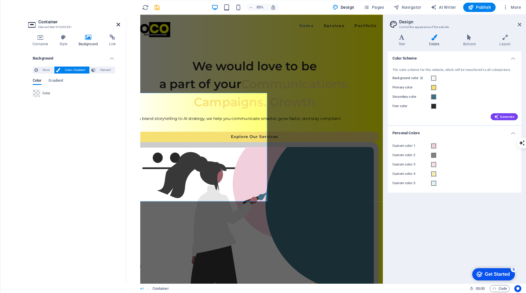
click at [118, 24] on icon at bounding box center [119, 24] width 4 height 5
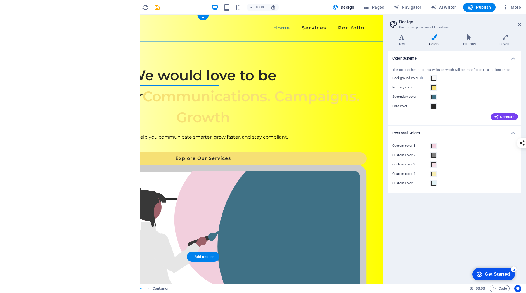
click at [130, 128] on div "We would love to be a part of your Communications. Campaigns. Growth" at bounding box center [202, 96] width 327 height 63
click at [88, 128] on div "We would love to be a part of your Communications. Campaigns. Growth" at bounding box center [202, 96] width 327 height 63
click at [84, 128] on div "We would love to be a part of your Communications. Campaigns. Growth" at bounding box center [202, 96] width 327 height 63
click at [88, 128] on div "We would love to be a part of your Communications. Campaigns. Growth" at bounding box center [202, 96] width 327 height 63
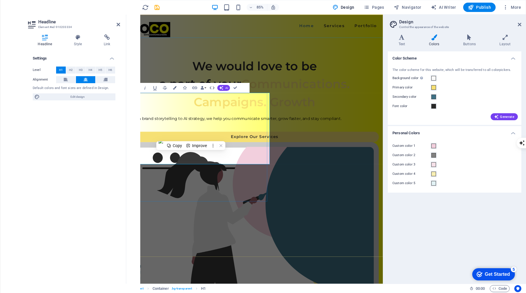
click at [206, 126] on span "Communications. Campaigns. Growth" at bounding box center [298, 107] width 184 height 38
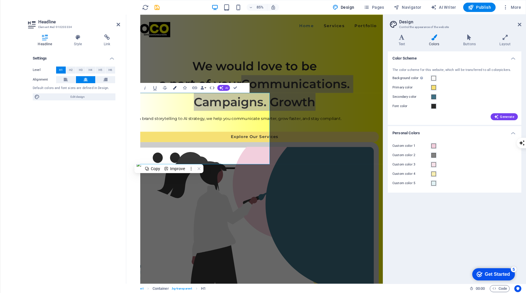
click at [175, 89] on icon "button" at bounding box center [175, 88] width 4 height 4
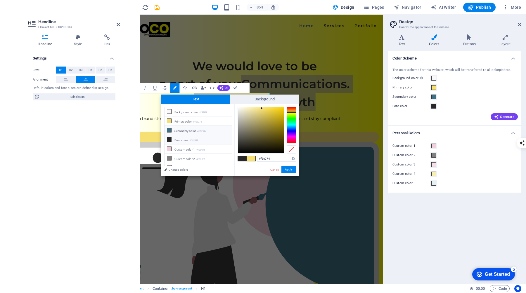
click at [193, 129] on li "Secondary color #3f7186" at bounding box center [197, 130] width 67 height 9
type input "#3f7186"
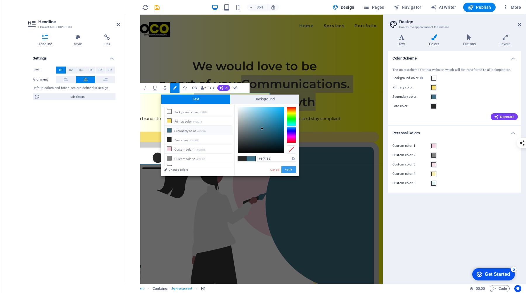
click at [290, 169] on button "Apply" at bounding box center [288, 169] width 15 height 7
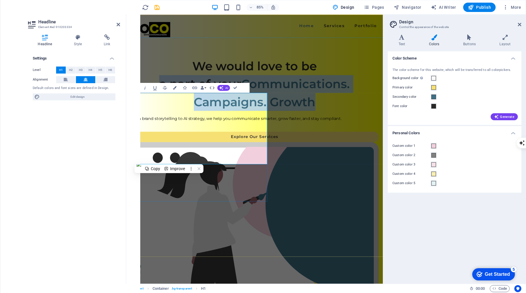
click at [236, 128] on h1 "We would love to be a part of your Communications. Campaigns. Growth" at bounding box center [277, 96] width 292 height 63
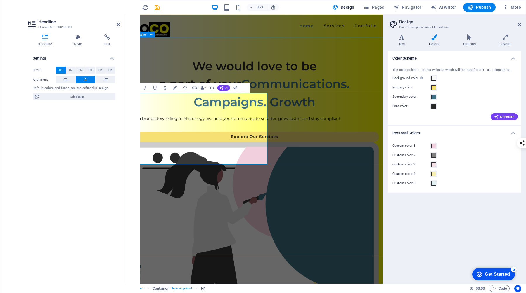
click at [272, 249] on div "We would love to be a part of your Communications. Campaigns. Growth From brand…" at bounding box center [277, 253] width 302 height 425
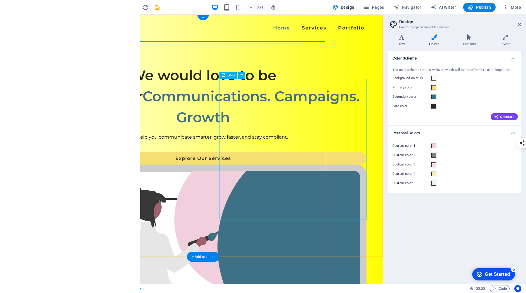
select select "xMidYMid"
select select "%"
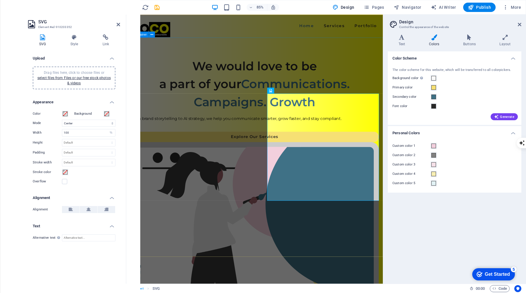
click at [268, 251] on div "We would love to be a part of your Communications. Campaigns. Growth From brand…" at bounding box center [277, 253] width 302 height 425
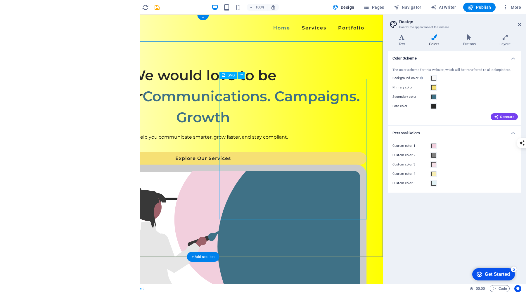
select select "xMidYMid"
select select "%"
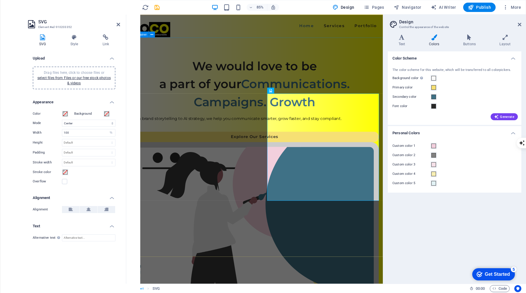
click at [268, 251] on div "We would love to be a part of your Communications. Campaigns. Growth From brand…" at bounding box center [277, 253] width 302 height 425
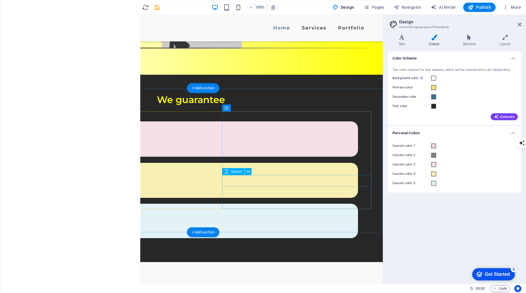
scroll to position [435, 0]
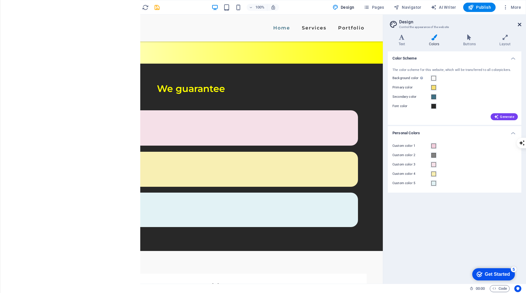
drag, startPoint x: 519, startPoint y: 25, endPoint x: 496, endPoint y: 10, distance: 27.6
click at [519, 25] on icon at bounding box center [520, 24] width 4 height 5
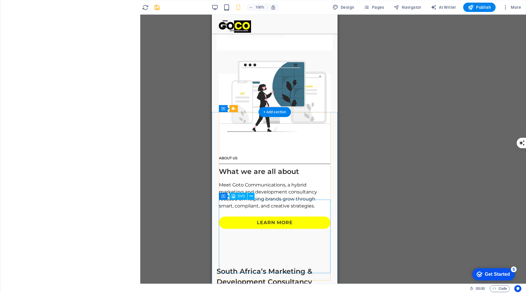
scroll to position [657, 0]
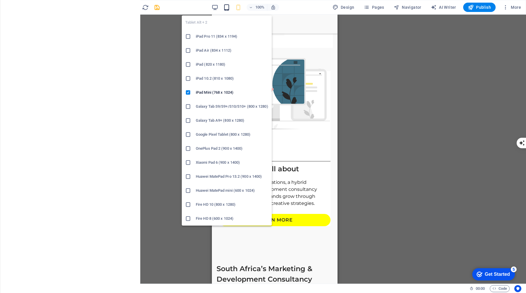
click at [228, 7] on icon "button" at bounding box center [226, 7] width 7 height 7
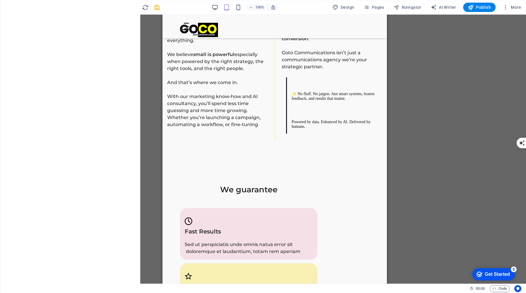
scroll to position [1027, 0]
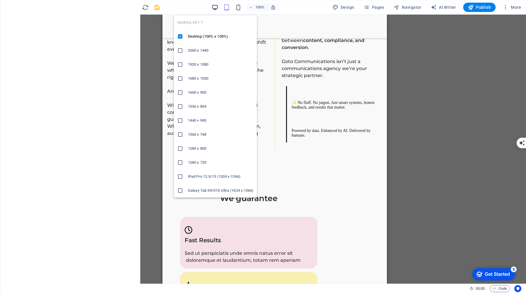
click at [217, 5] on icon "button" at bounding box center [215, 7] width 7 height 7
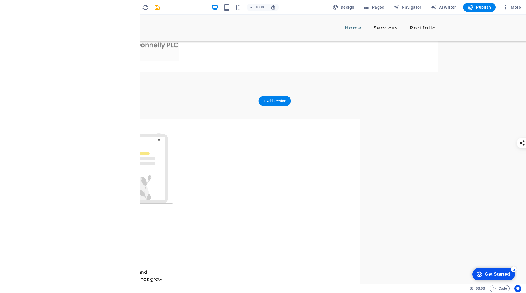
scroll to position [864, 0]
click at [53, 107] on icon at bounding box center [53, 107] width 3 height 6
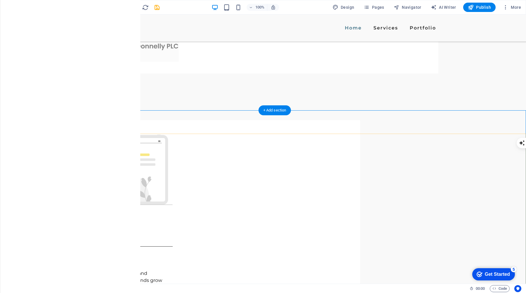
click at [53, 107] on icon at bounding box center [53, 107] width 3 height 6
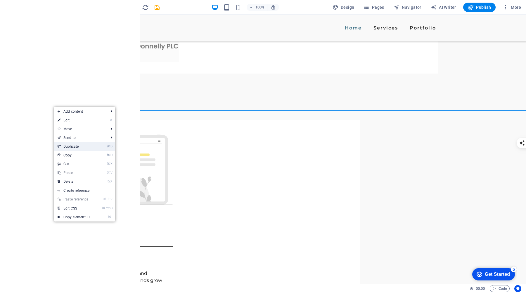
click at [78, 148] on link "⌘ D Duplicate" at bounding box center [73, 146] width 39 height 9
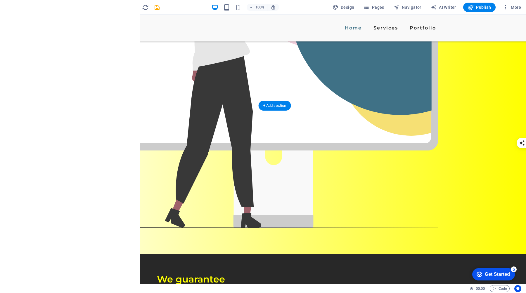
scroll to position [238, 0]
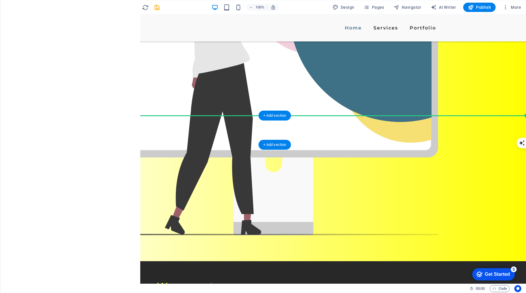
drag, startPoint x: 58, startPoint y: 153, endPoint x: 83, endPoint y: 121, distance: 40.2
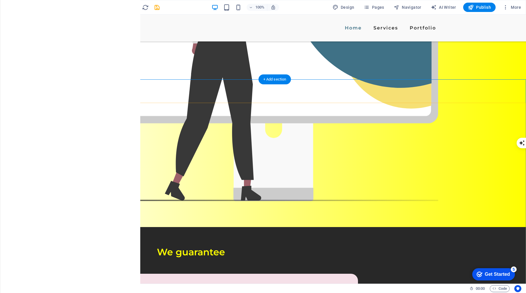
scroll to position [300, 0]
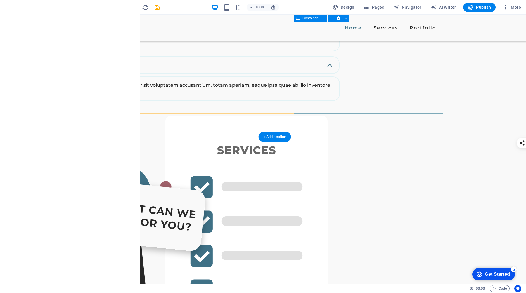
scroll to position [790, 0]
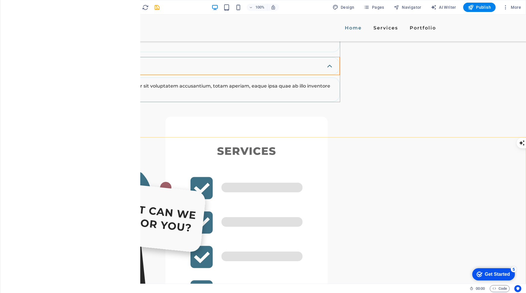
click at [44, 134] on icon at bounding box center [44, 134] width 3 height 6
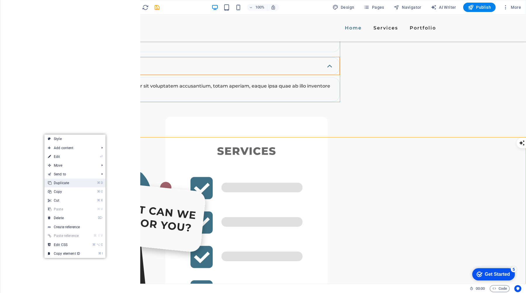
click at [89, 185] on li "⌘ D Duplicate" at bounding box center [74, 183] width 61 height 9
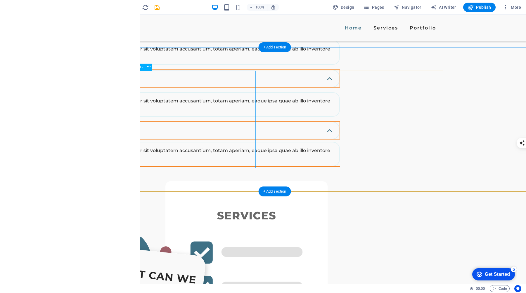
scroll to position [725, 0]
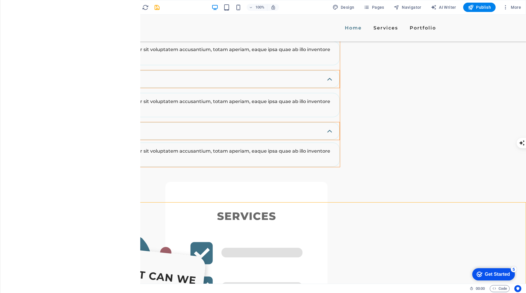
click at [43, 198] on icon at bounding box center [44, 199] width 3 height 6
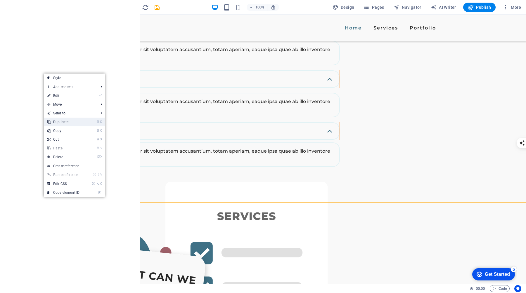
click at [72, 121] on link "⌘ D Duplicate" at bounding box center [63, 122] width 39 height 9
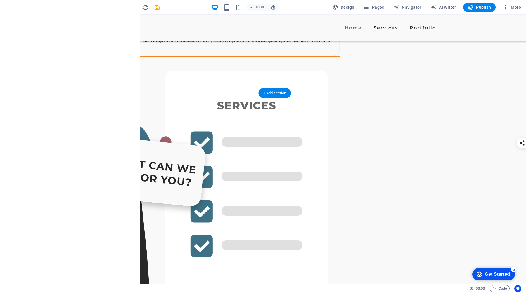
scroll to position [839, 0]
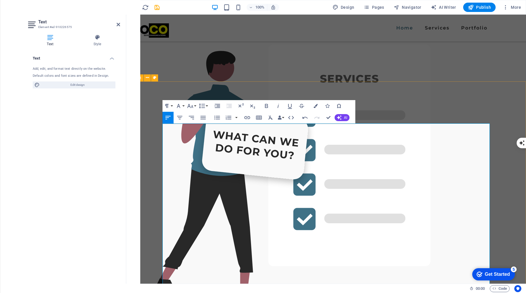
scroll to position [890, 0]
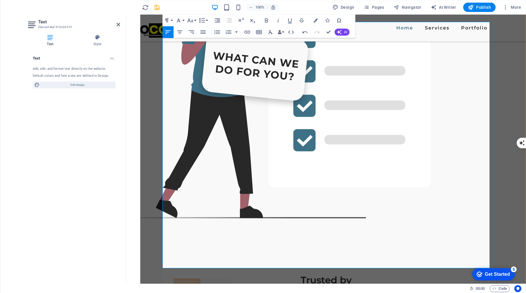
scroll to position [952, 0]
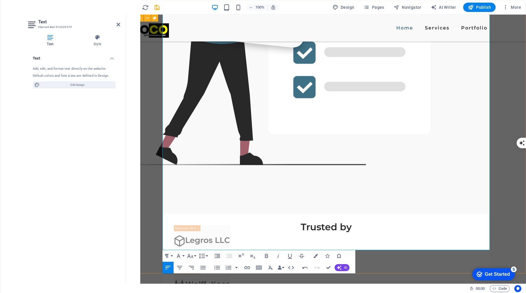
scroll to position [996, 0]
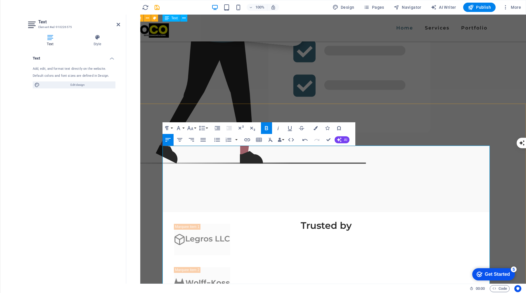
scroll to position [824, 0]
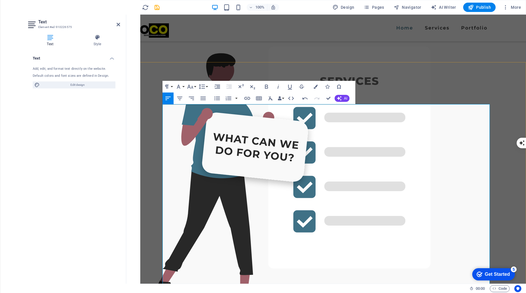
scroll to position [884, 0]
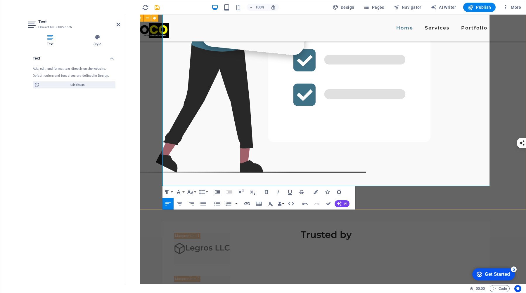
scroll to position [991, 0]
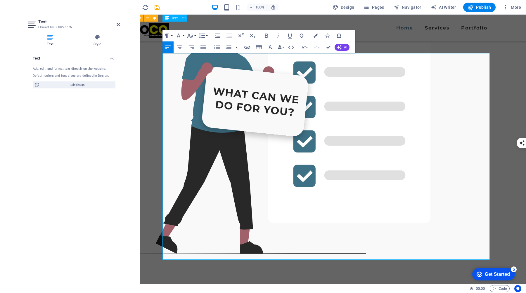
scroll to position [904, 0]
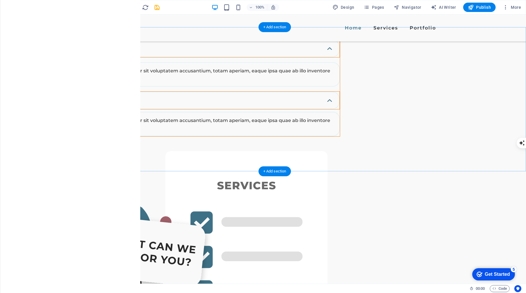
scroll to position [755, 0]
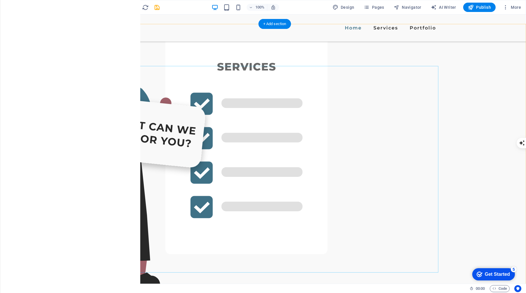
scroll to position [858, 0]
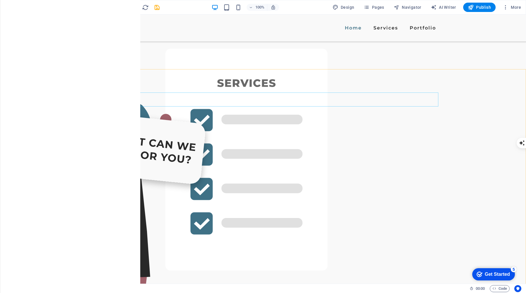
click at [131, 90] on icon at bounding box center [130, 89] width 3 height 6
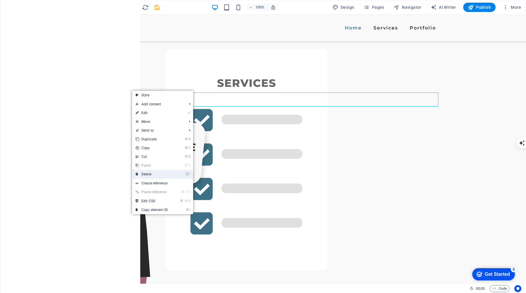
click at [162, 173] on link "⌦ Delete" at bounding box center [151, 174] width 39 height 9
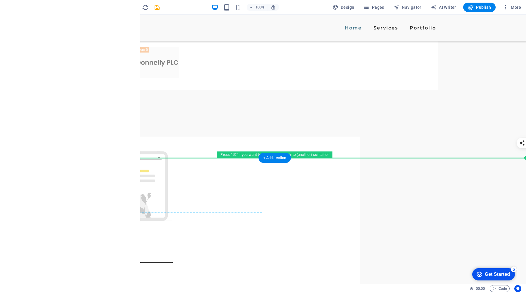
scroll to position [1348, 0]
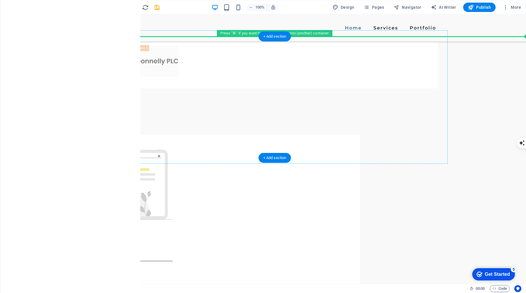
drag, startPoint x: 59, startPoint y: 68, endPoint x: 183, endPoint y: 59, distance: 124.2
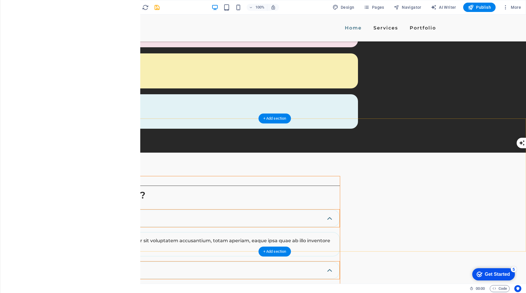
scroll to position [524, 0]
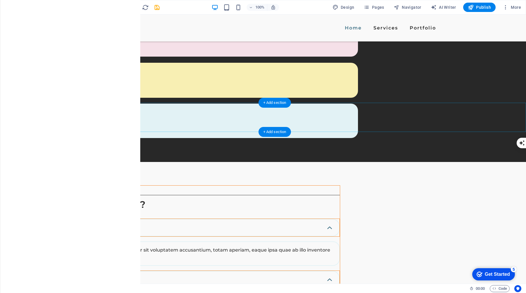
click at [50, 98] on icon at bounding box center [49, 99] width 3 height 6
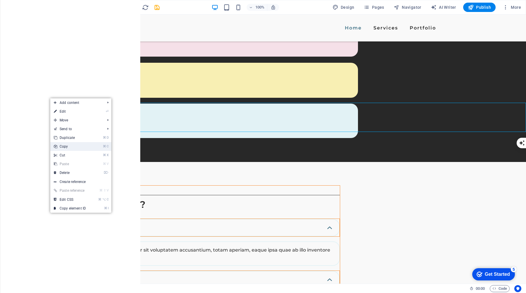
click at [75, 144] on link "⌘ C Copy" at bounding box center [69, 146] width 39 height 9
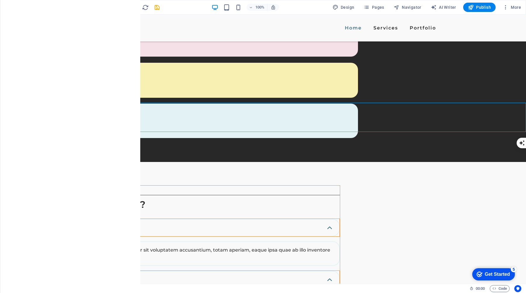
click at [51, 99] on icon at bounding box center [49, 99] width 3 height 6
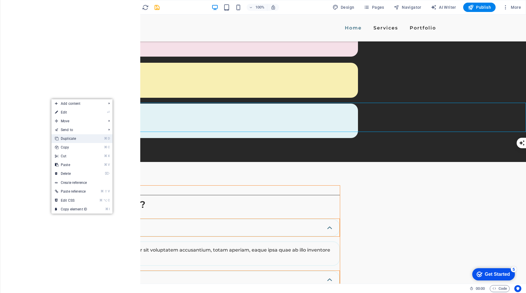
click at [79, 138] on link "⌘ D Duplicate" at bounding box center [70, 138] width 39 height 9
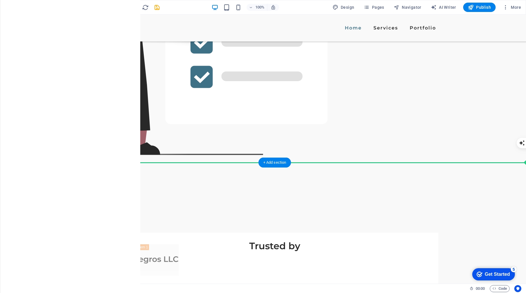
scroll to position [1015, 0]
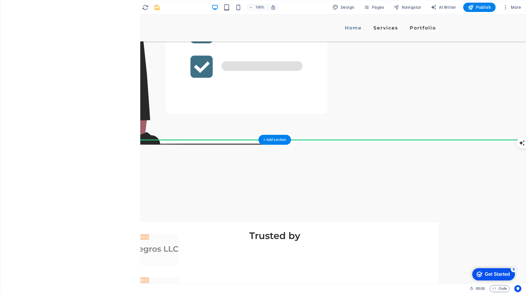
drag, startPoint x: 63, startPoint y: 144, endPoint x: 138, endPoint y: 142, distance: 75.1
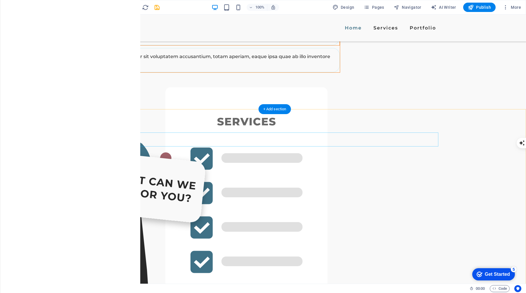
scroll to position [833, 0]
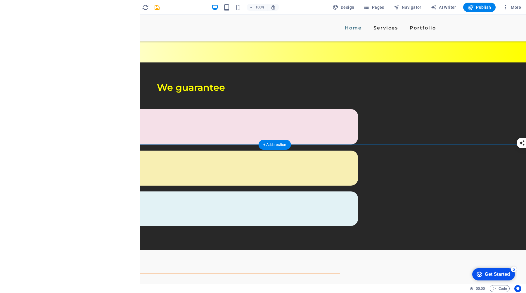
scroll to position [424, 0]
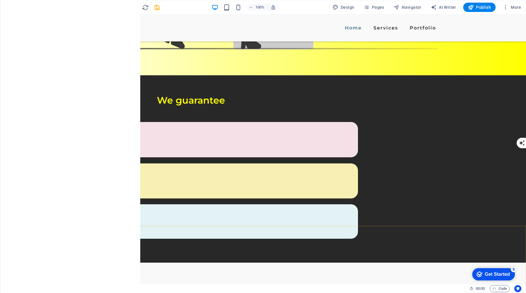
click at [53, 222] on icon at bounding box center [51, 223] width 3 height 6
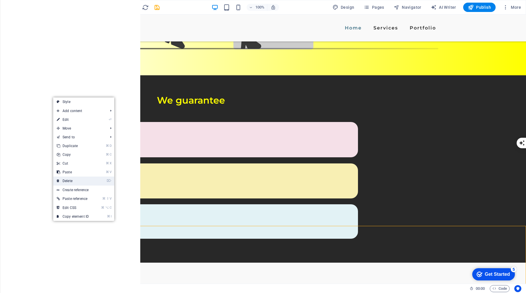
click at [89, 181] on link "⌦ Delete" at bounding box center [72, 181] width 39 height 9
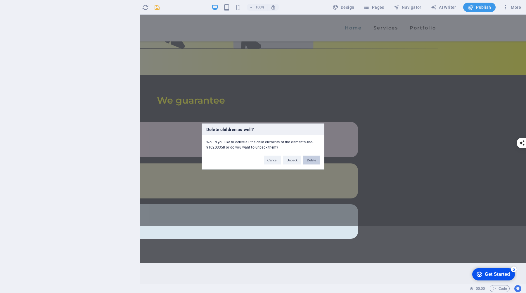
click at [313, 160] on button "Delete" at bounding box center [311, 160] width 16 height 9
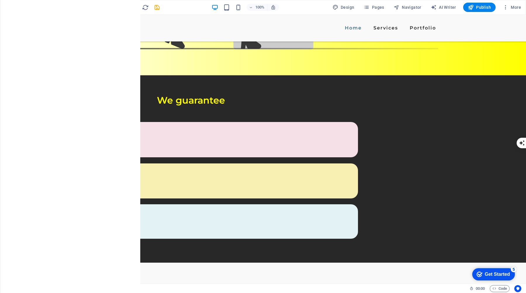
click at [98, 7] on icon "undo" at bounding box center [98, 7] width 7 height 7
click at [157, 9] on icon "save" at bounding box center [157, 7] width 7 height 7
